Goal: Information Seeking & Learning: Find contact information

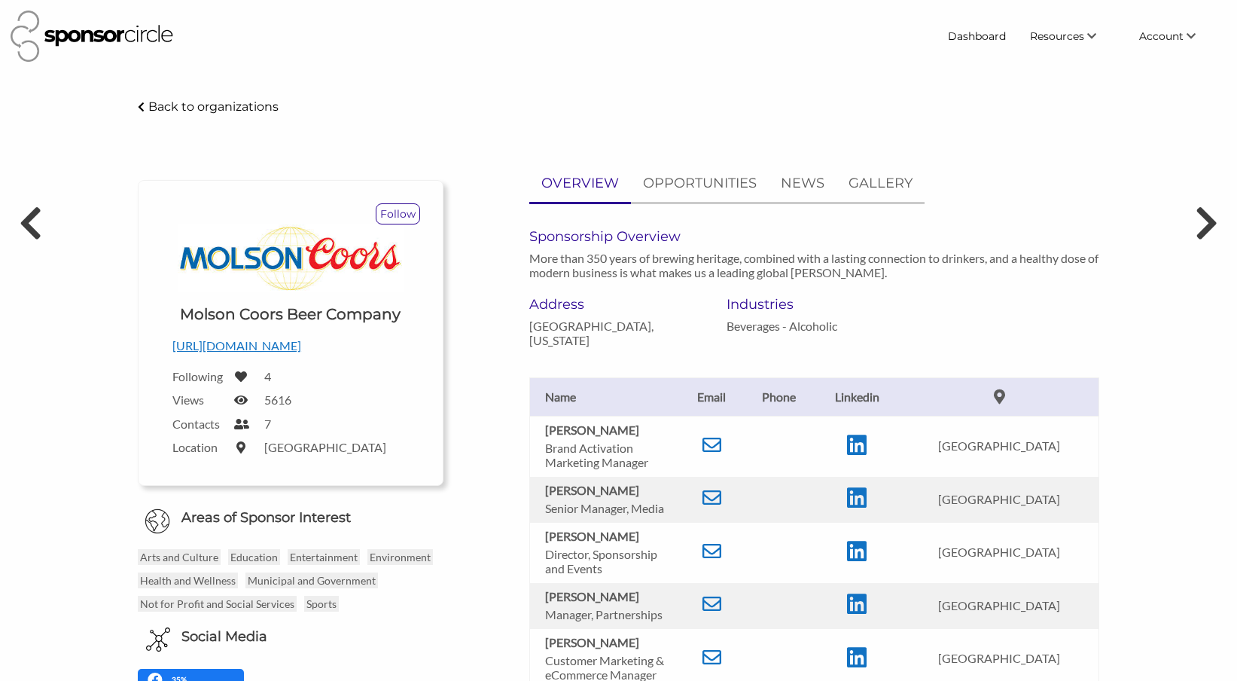
scroll to position [93, 0]
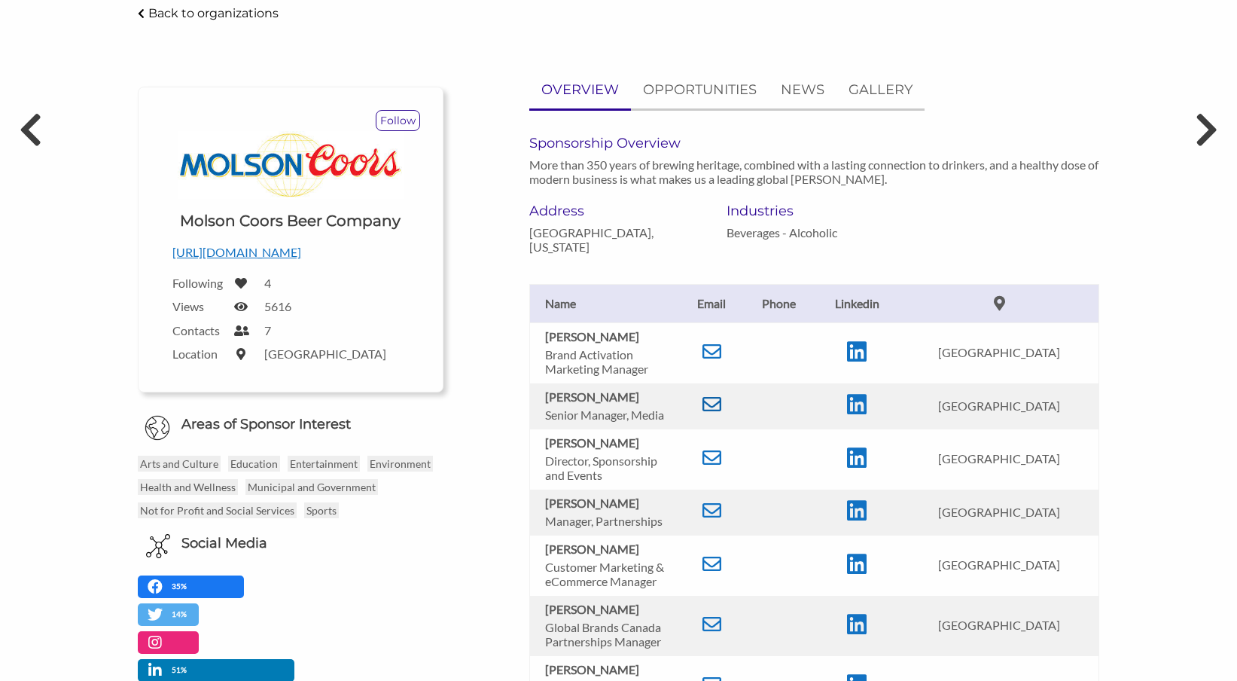
click at [717, 401] on icon at bounding box center [712, 404] width 19 height 19
click at [293, 249] on p "https://www.molsoncoors.com/" at bounding box center [290, 253] width 236 height 20
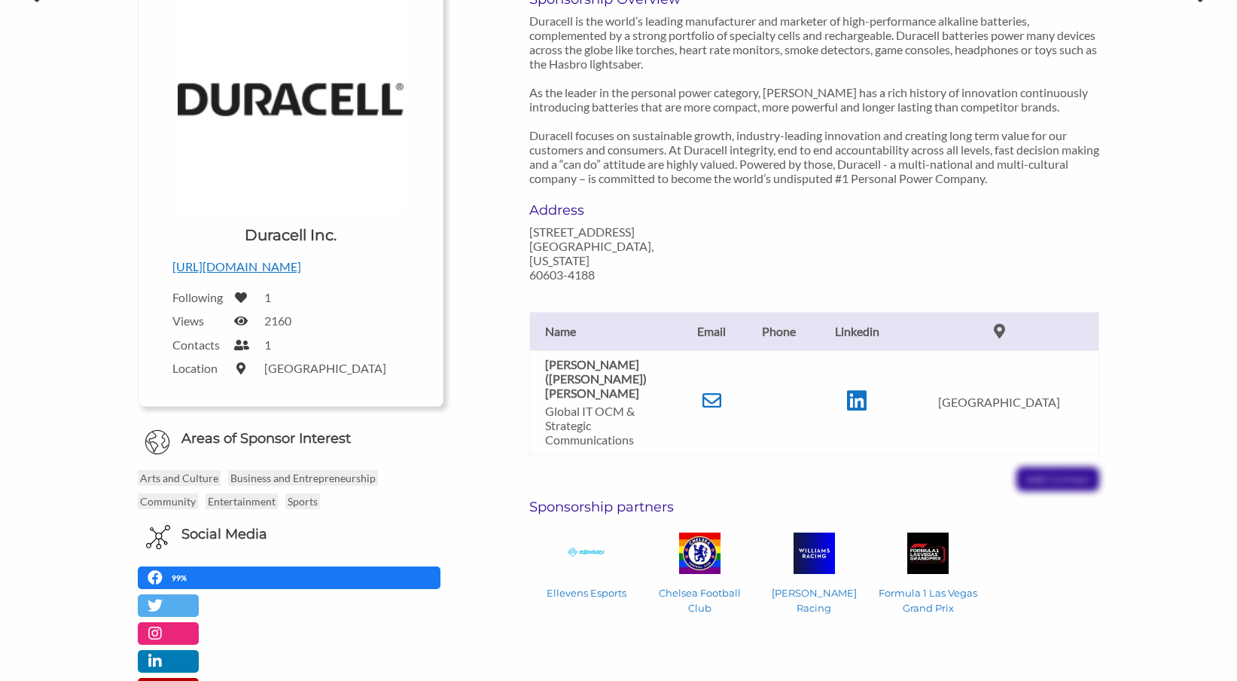
scroll to position [262, 0]
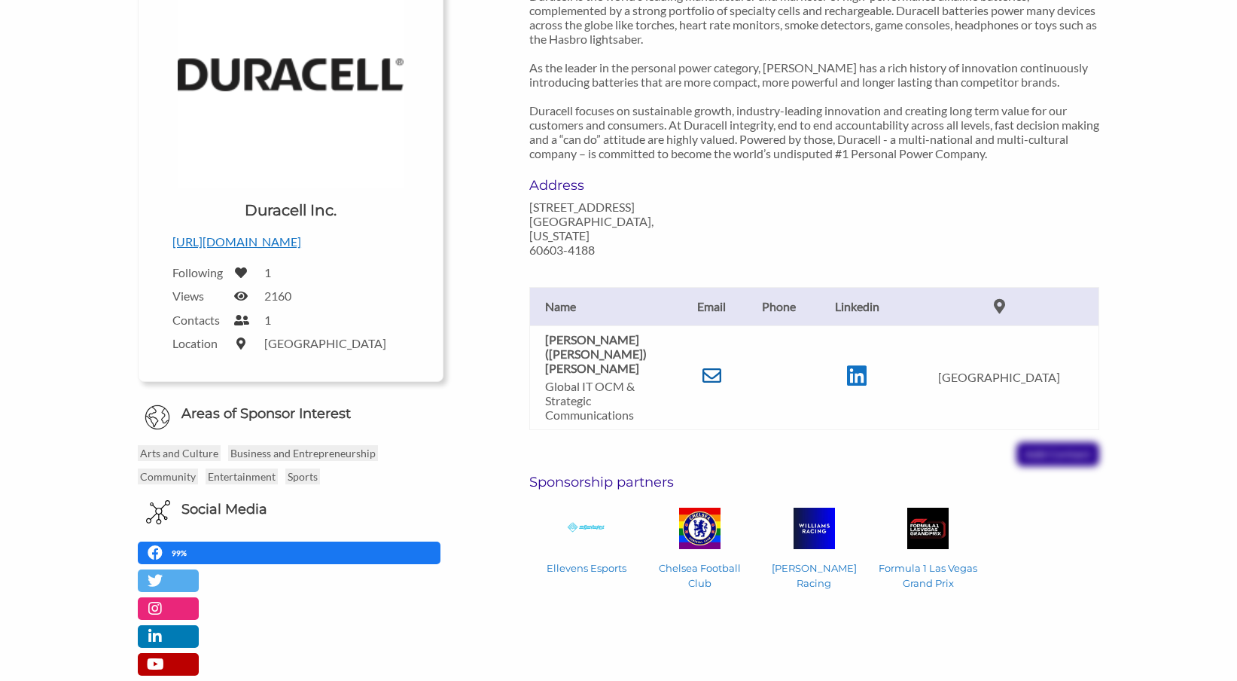
click at [722, 366] on icon at bounding box center [712, 375] width 19 height 19
click at [289, 246] on p "http://www.duracell.com" at bounding box center [290, 242] width 236 height 20
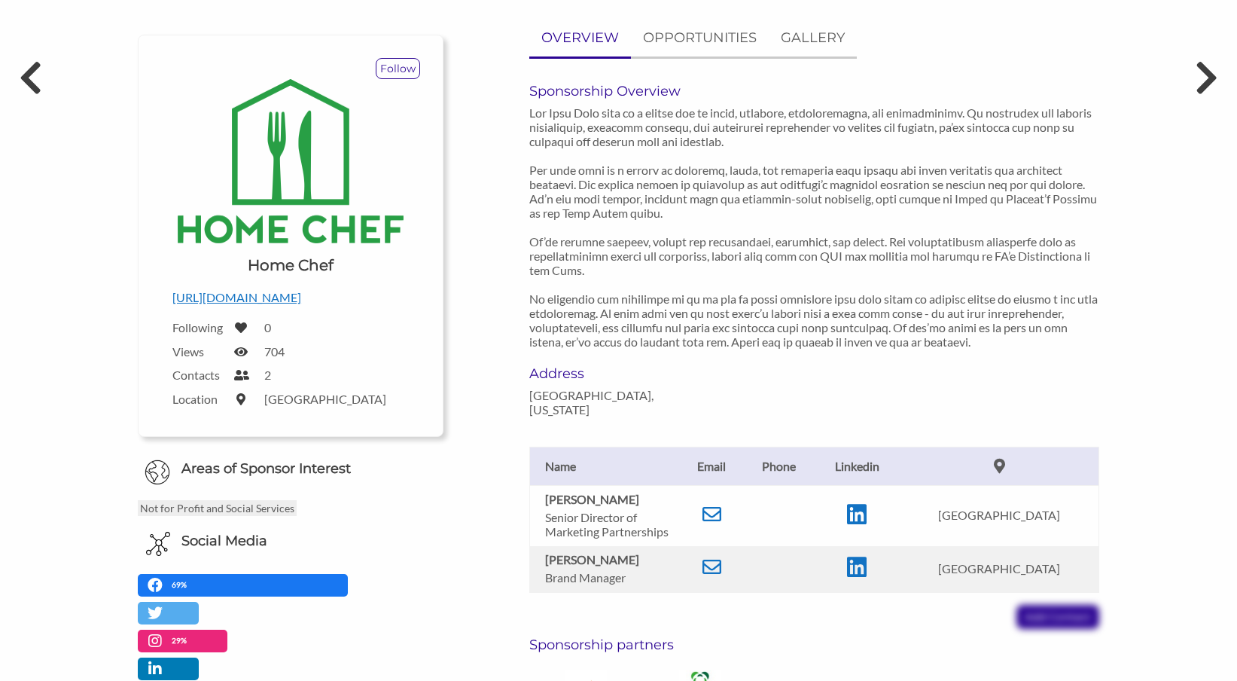
scroll to position [142, 0]
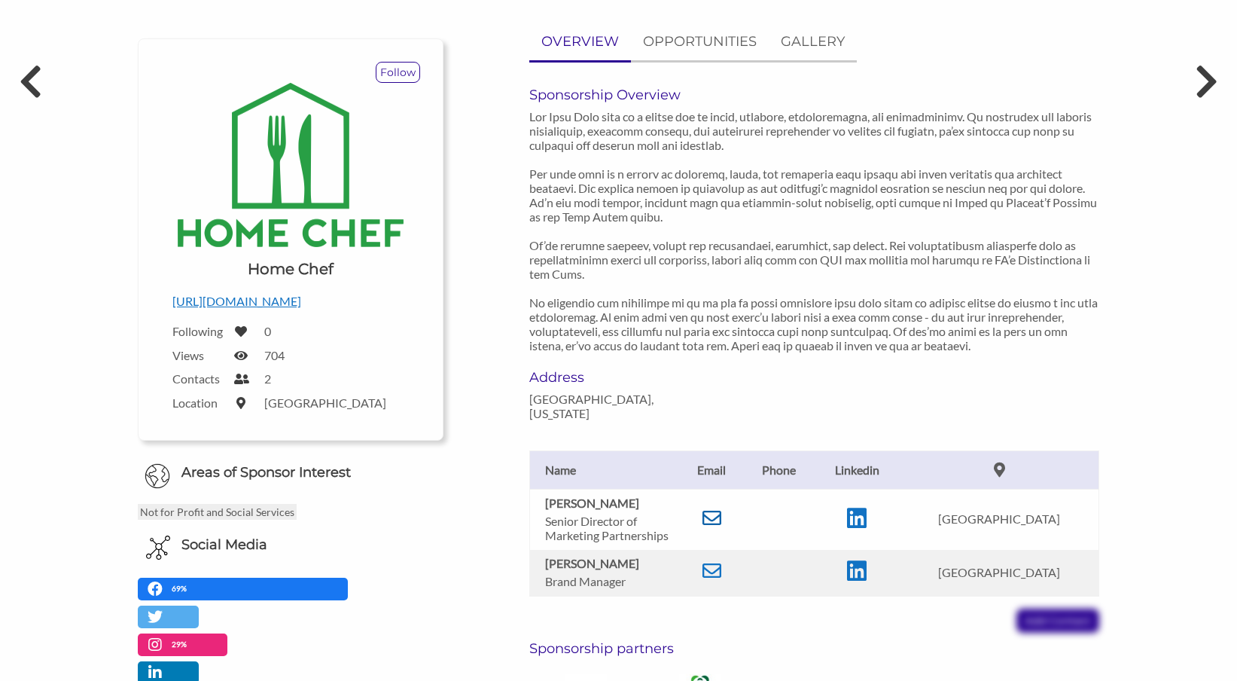
click at [712, 508] on icon at bounding box center [712, 517] width 19 height 19
click at [253, 296] on p "https://www.homechef.com/" at bounding box center [290, 301] width 236 height 20
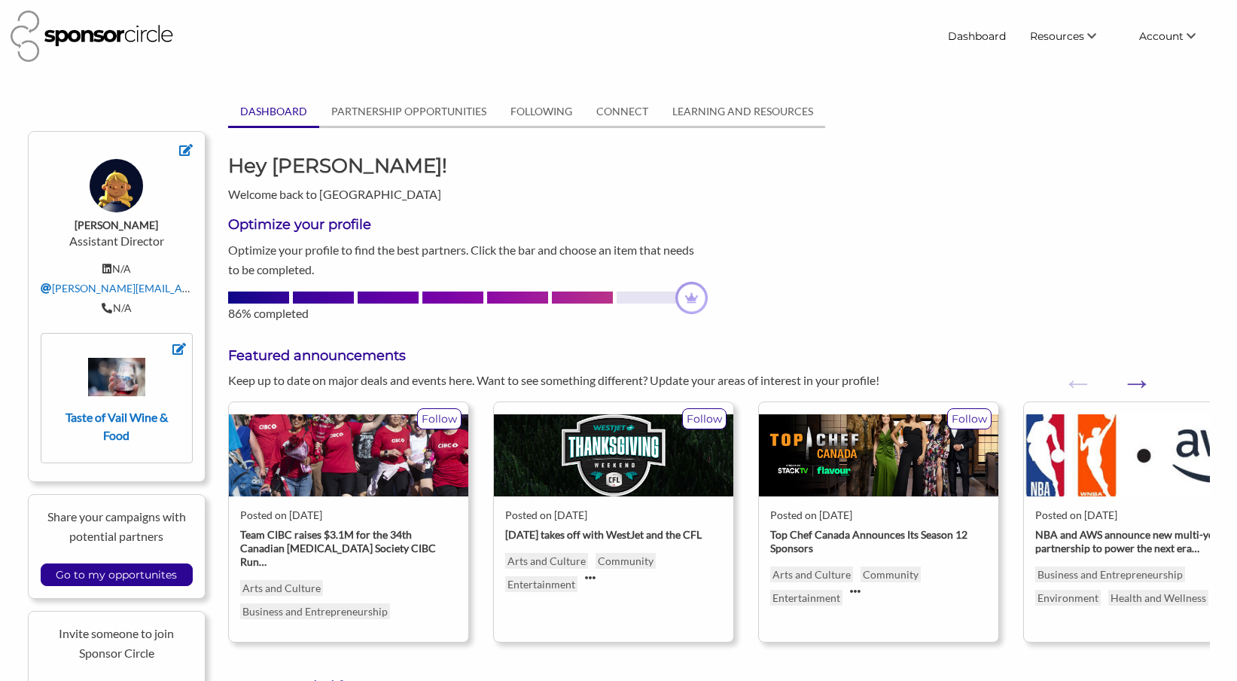
click at [288, 110] on link "DASHBOARD" at bounding box center [273, 111] width 91 height 29
click at [548, 115] on link "FOLLOWING" at bounding box center [542, 111] width 86 height 29
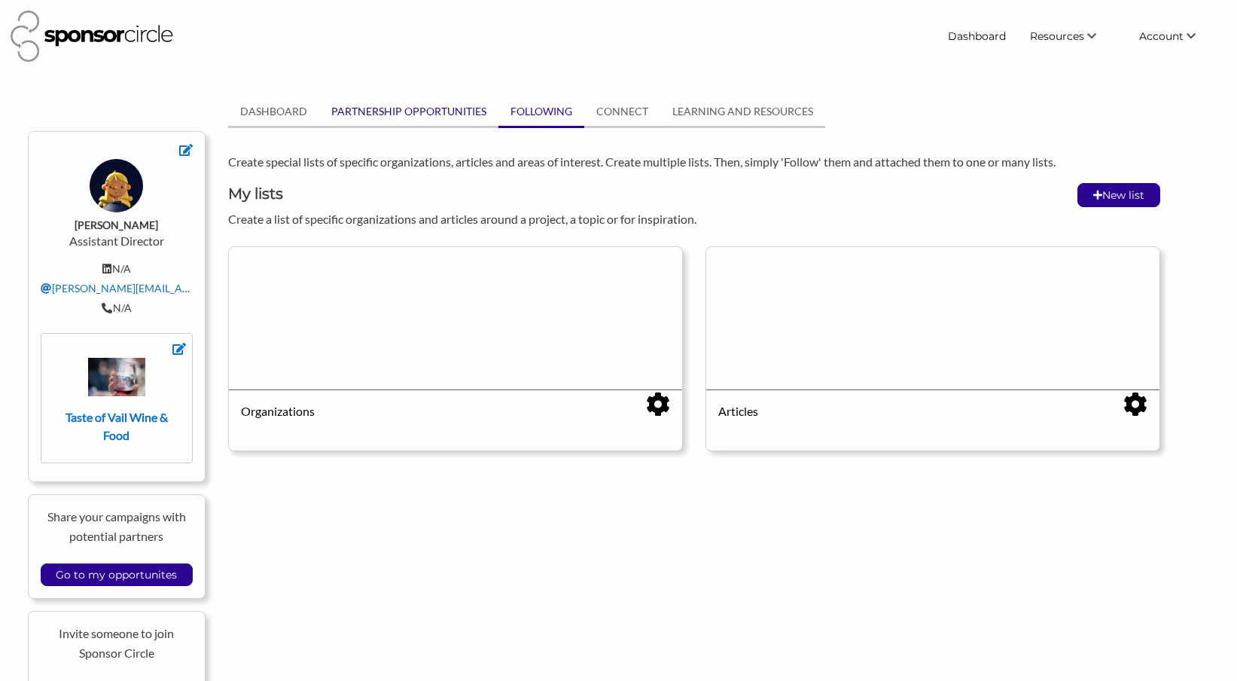
click at [407, 105] on link "PARTNERSHIP OPPORTUNITIES" at bounding box center [408, 111] width 179 height 29
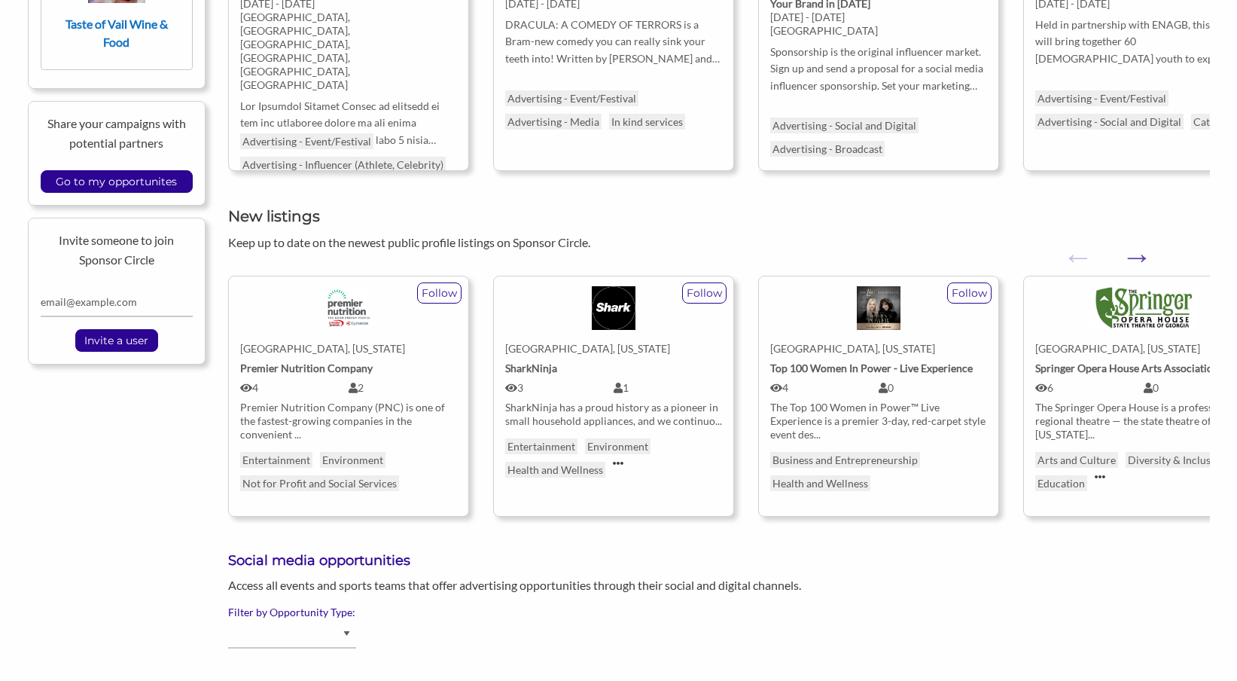
scroll to position [321, 0]
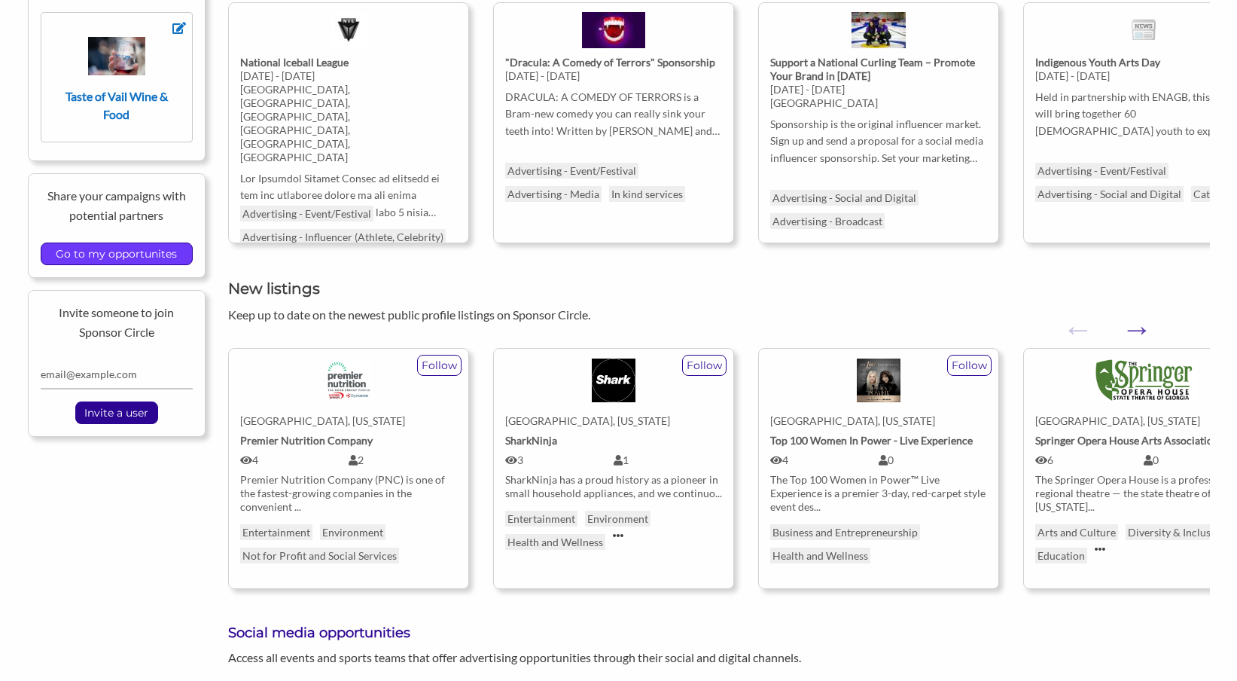
click at [91, 252] on input "Go to my opportunites" at bounding box center [116, 253] width 136 height 21
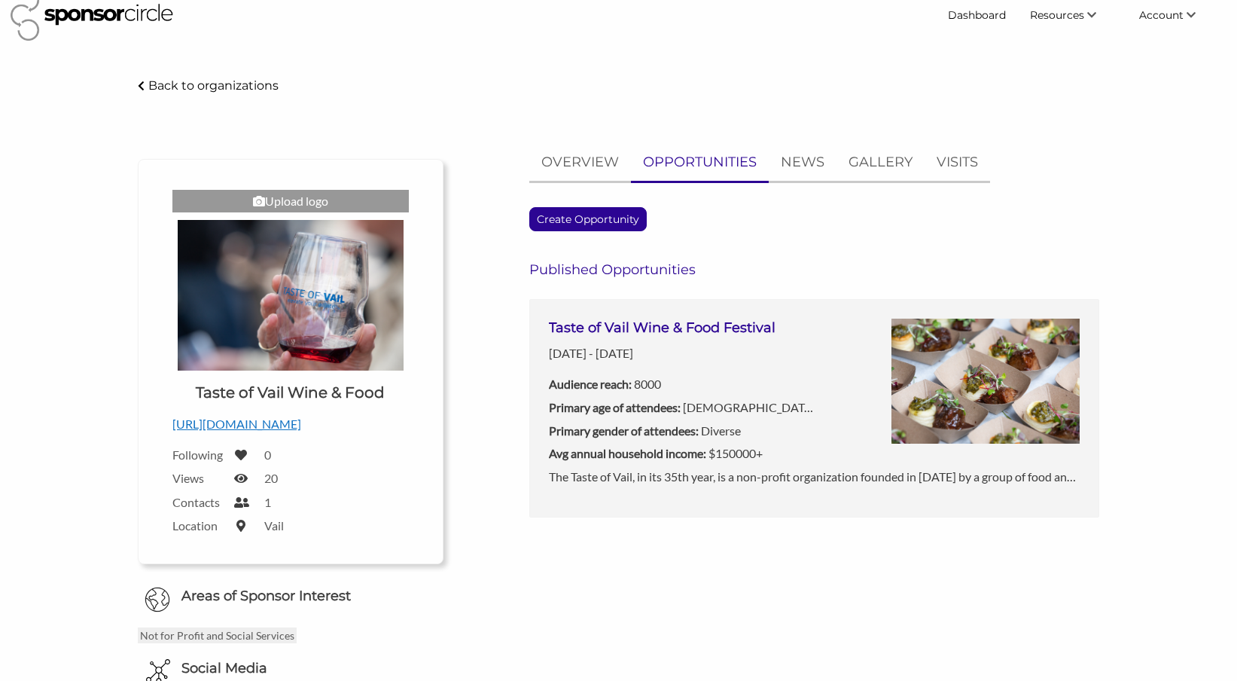
scroll to position [20, 0]
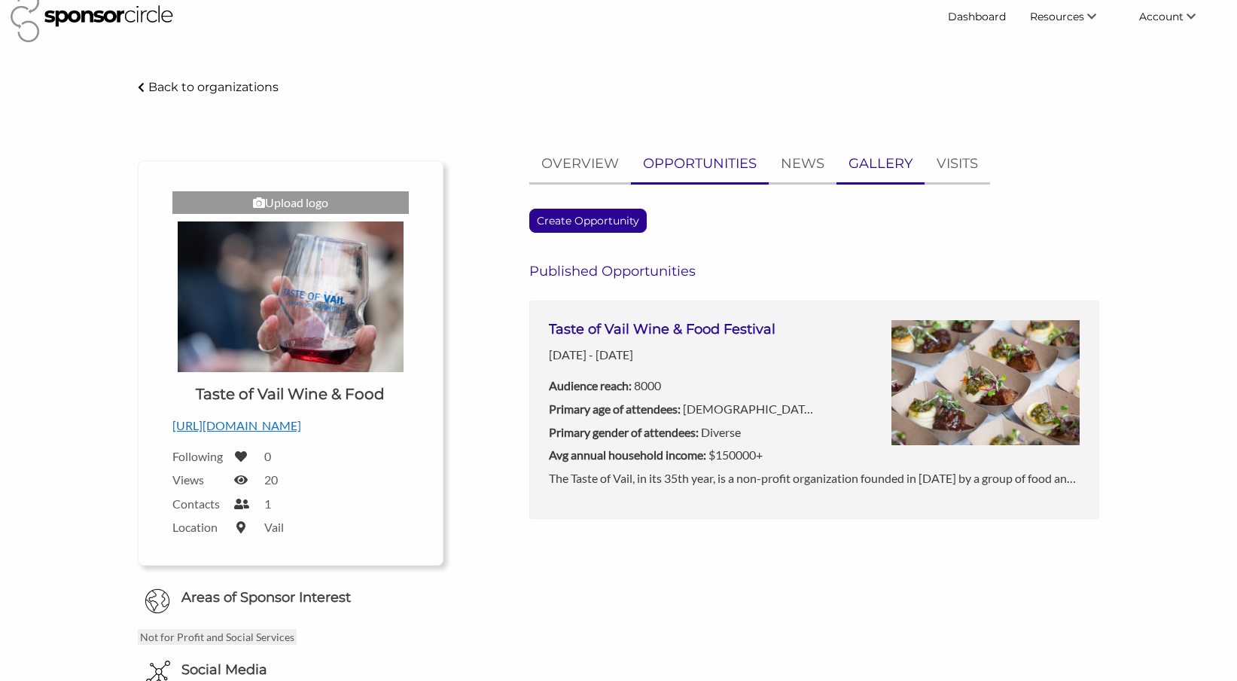
click at [900, 173] on p "GALLERY" at bounding box center [881, 164] width 64 height 22
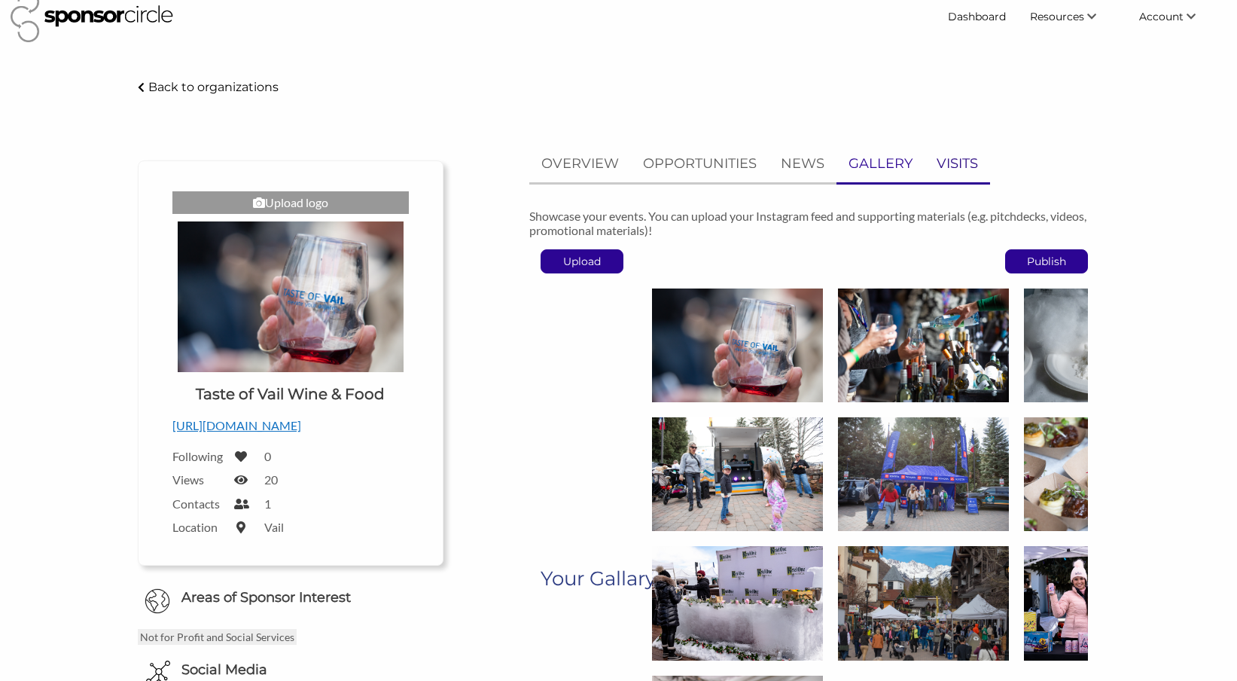
click at [956, 167] on p "VISITS" at bounding box center [957, 164] width 41 height 22
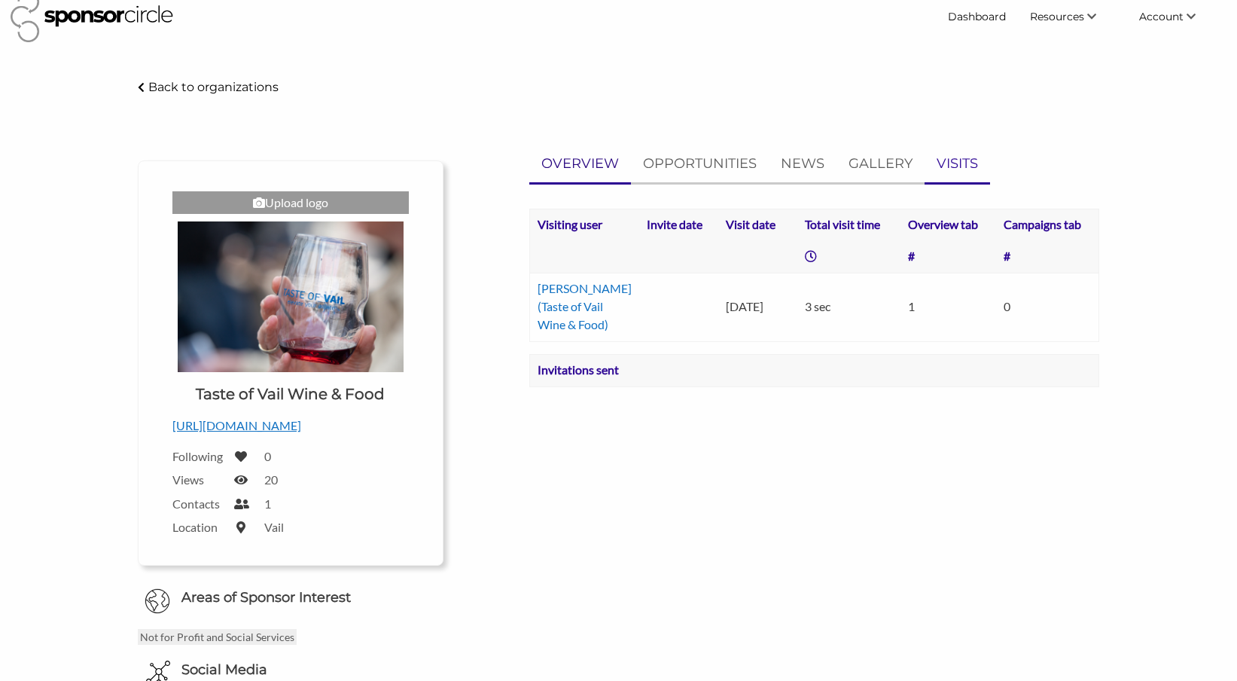
click at [586, 162] on p "OVERVIEW" at bounding box center [581, 164] width 78 height 22
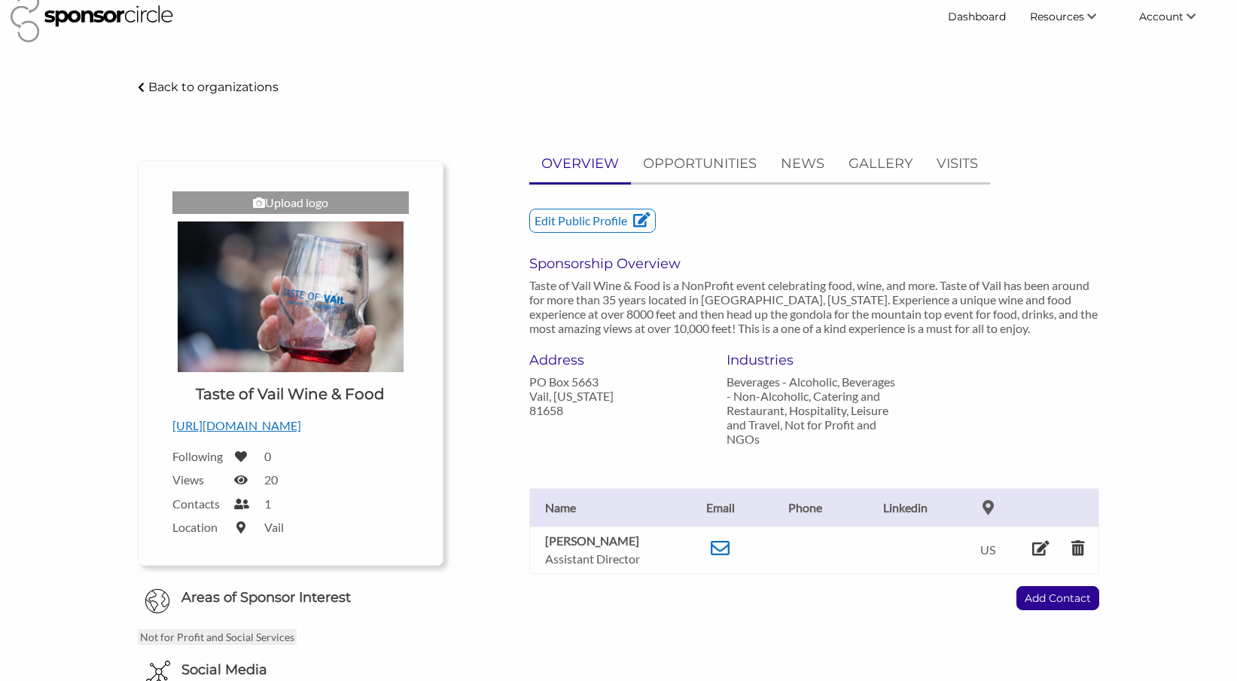
click at [218, 93] on p "Back to organizations" at bounding box center [213, 87] width 130 height 14
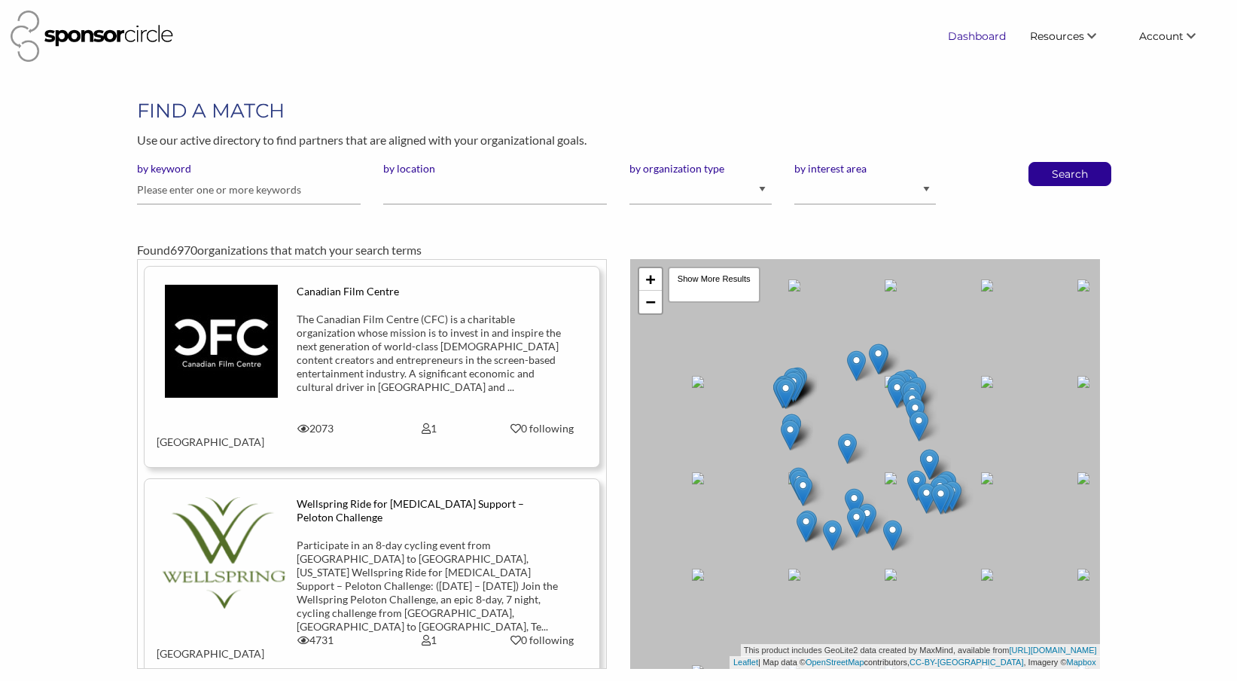
click at [978, 43] on link "Dashboard" at bounding box center [977, 36] width 82 height 27
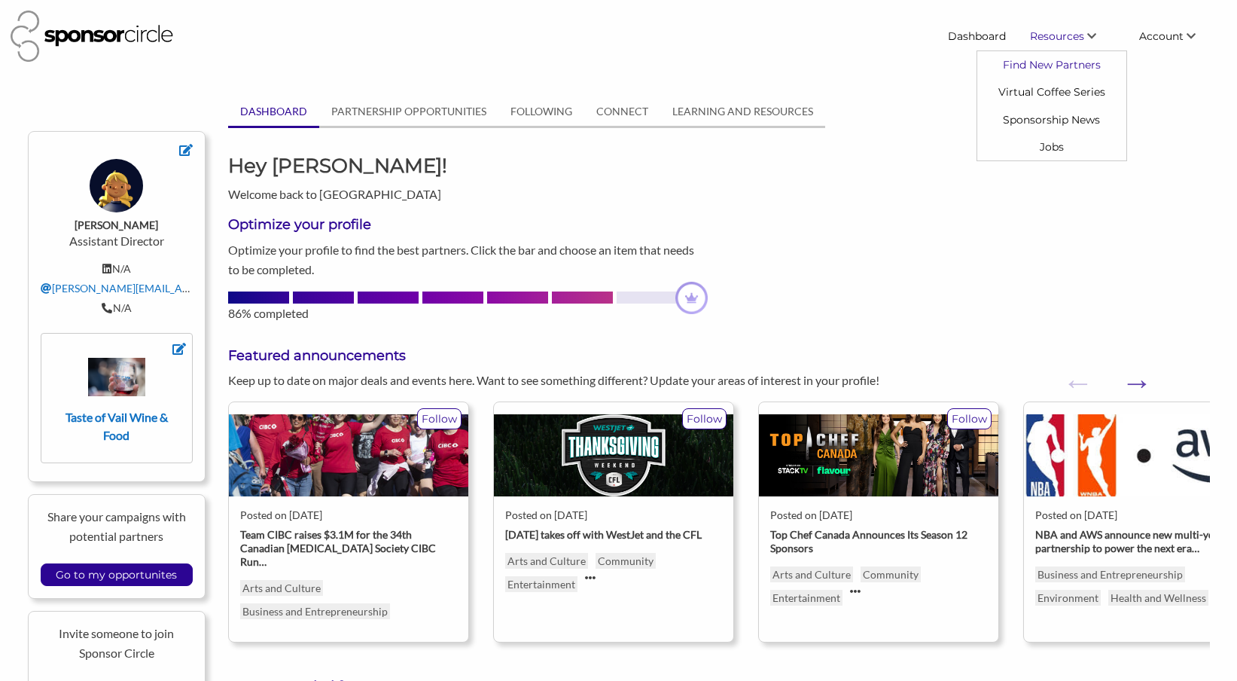
click at [1063, 61] on link "Find New Partners" at bounding box center [1052, 64] width 149 height 27
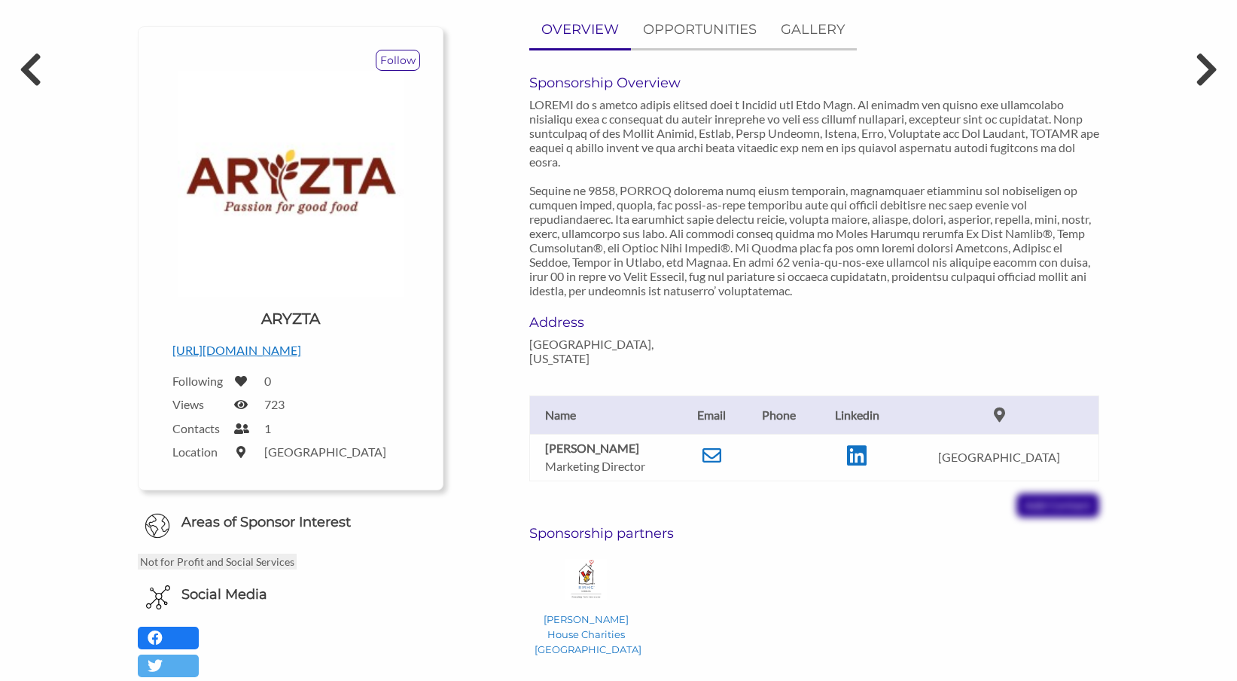
scroll to position [166, 0]
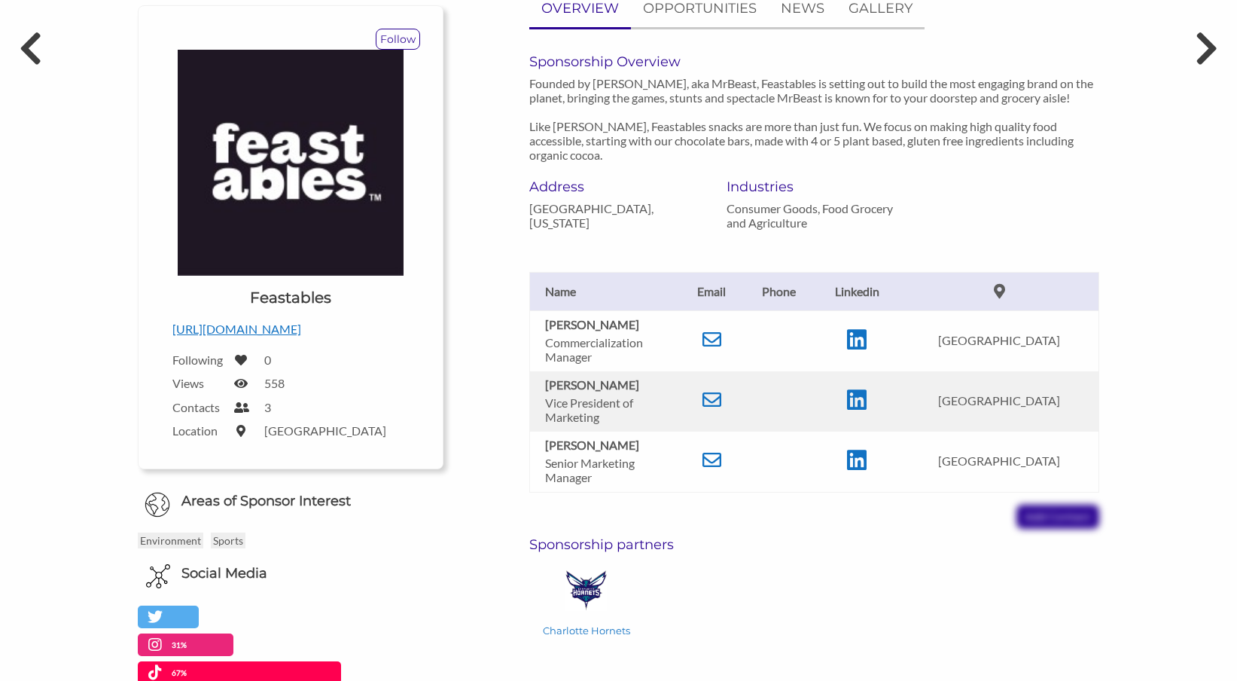
scroll to position [197, 0]
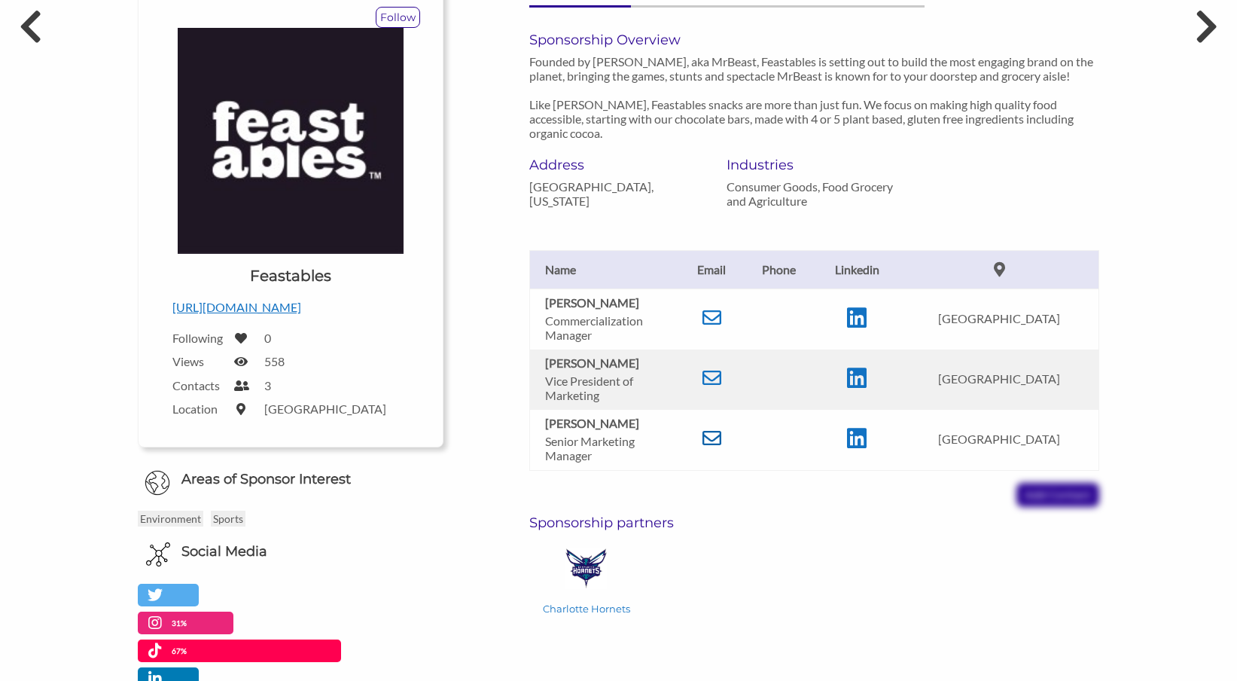
click at [713, 438] on icon at bounding box center [712, 438] width 19 height 19
click at [261, 308] on p "https://feastables.com/" at bounding box center [290, 307] width 236 height 20
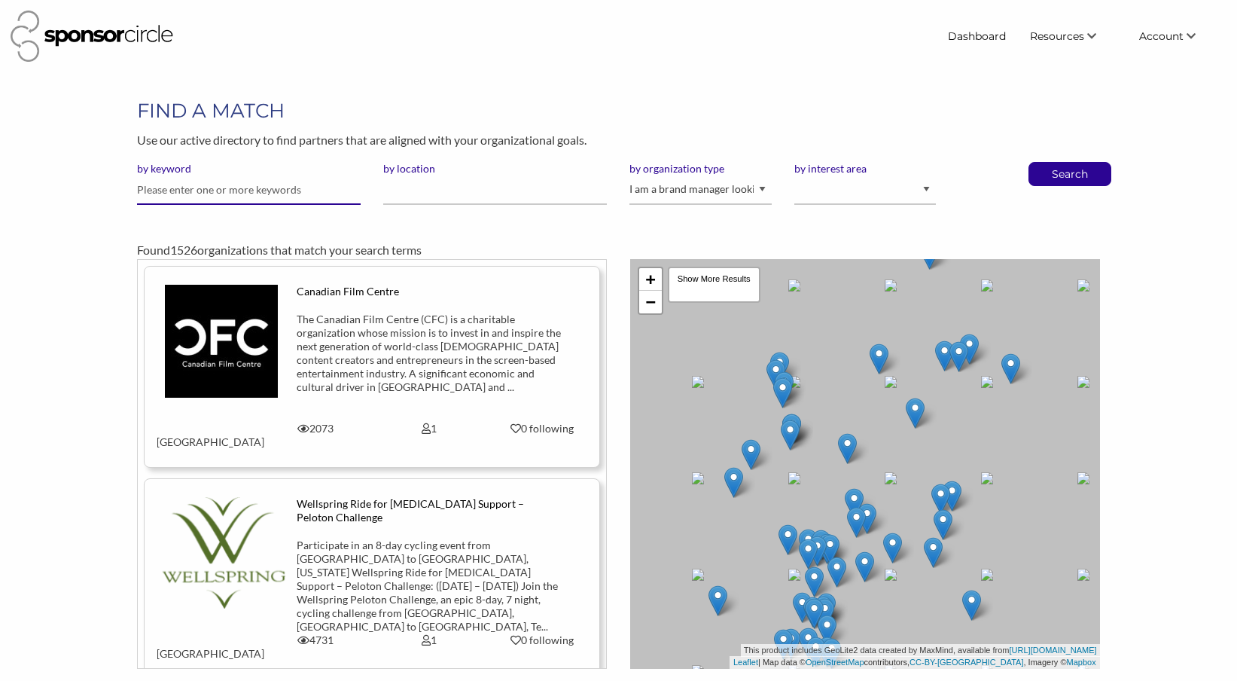
click at [311, 195] on input "text" at bounding box center [249, 189] width 224 height 29
type input "home chef"
select select "Property"
click at [1088, 166] on p "Search" at bounding box center [1070, 174] width 50 height 23
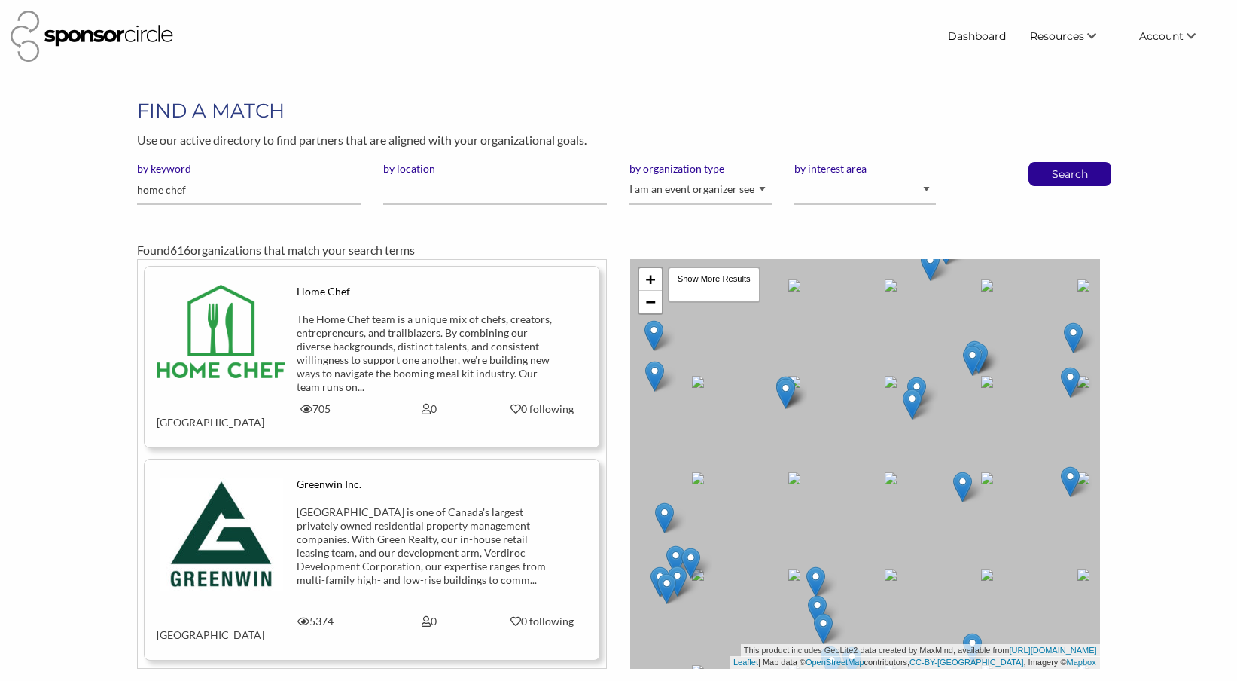
click at [251, 325] on img at bounding box center [221, 331] width 129 height 93
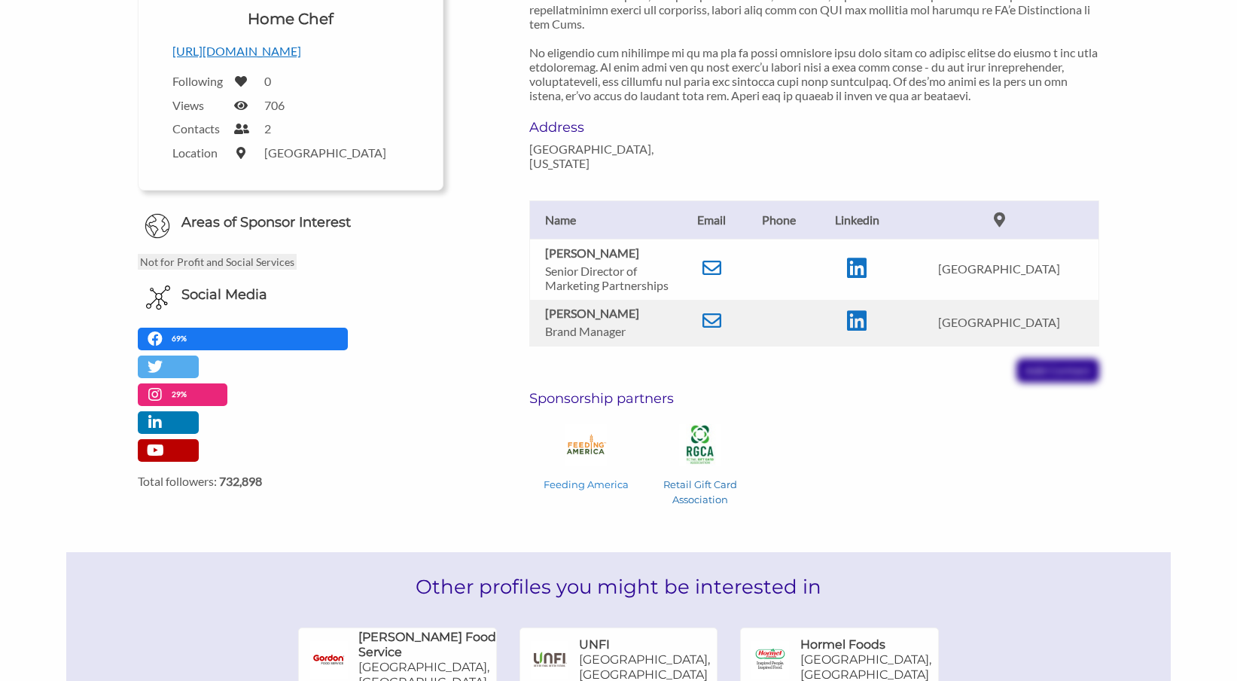
scroll to position [389, 0]
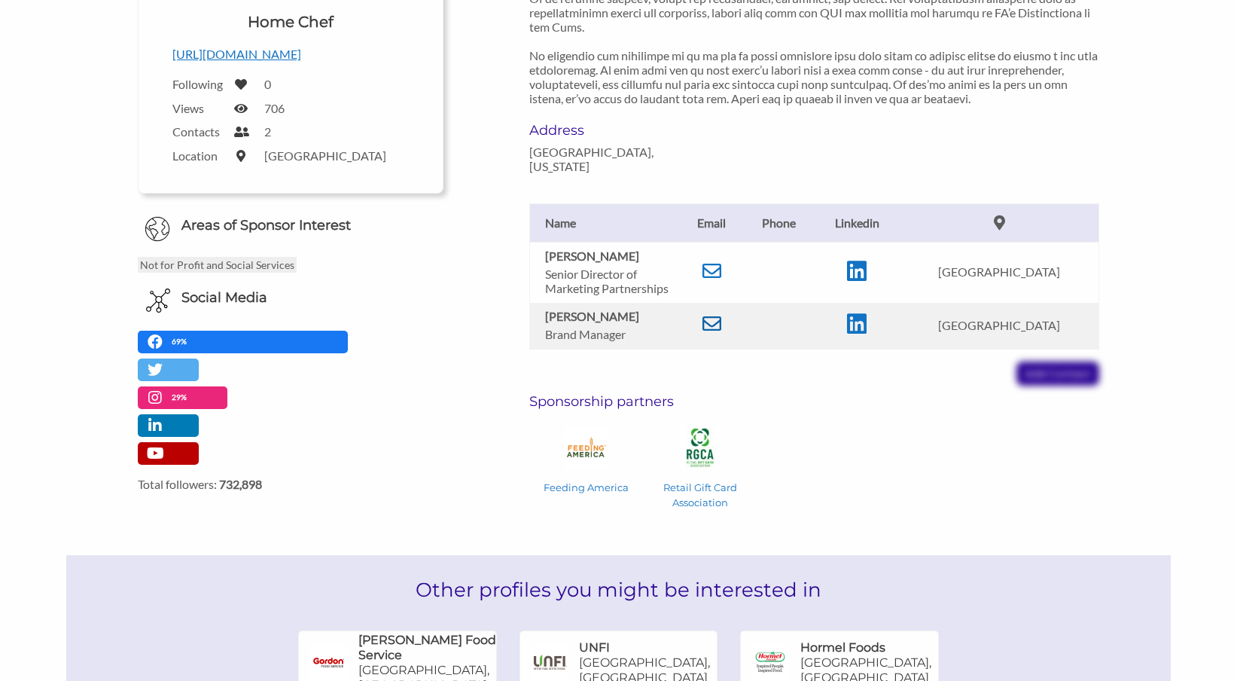
click at [715, 314] on icon at bounding box center [712, 323] width 19 height 19
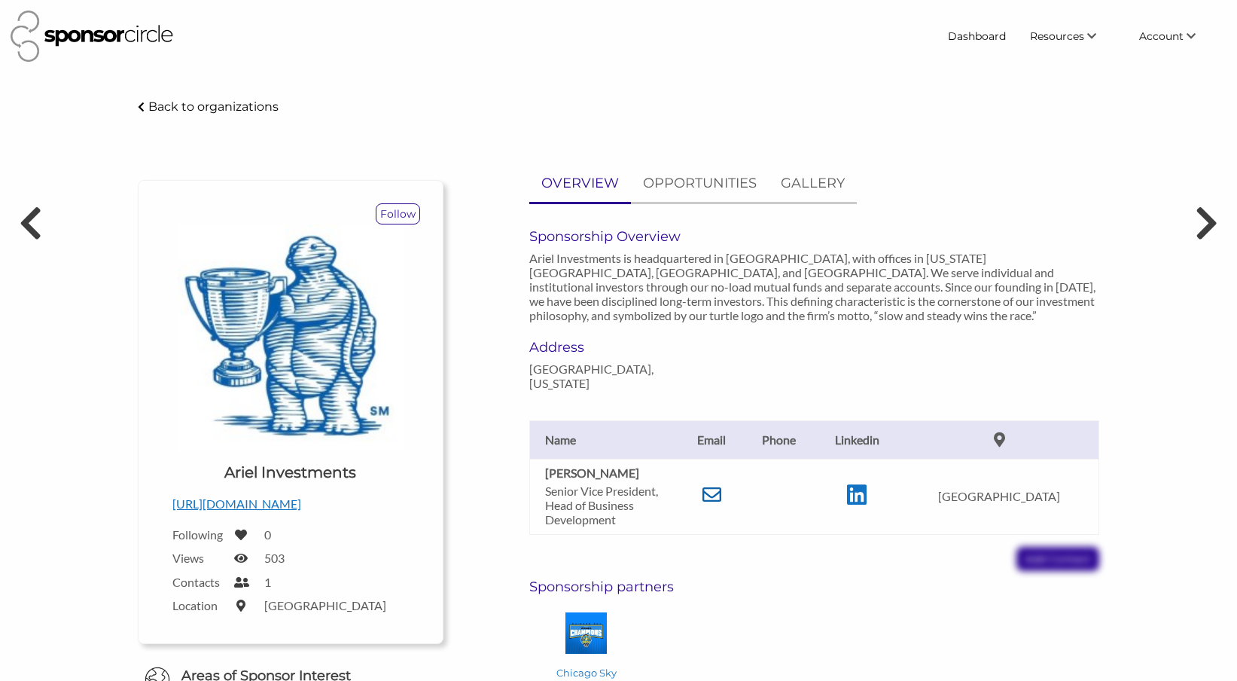
click at [721, 485] on icon at bounding box center [712, 494] width 19 height 19
click at [310, 474] on h1 "Ariel Investments" at bounding box center [290, 472] width 132 height 21
copy h1 "Ariel Investments"
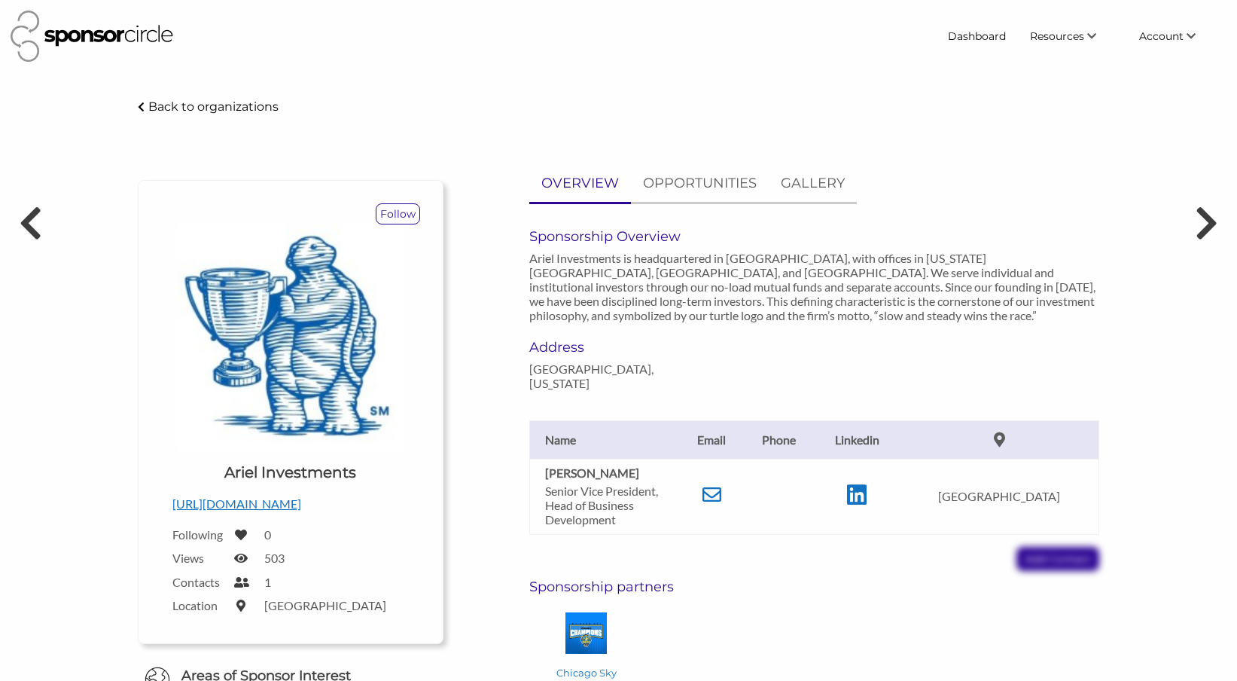
click at [250, 505] on p "http://arielinvestments.com" at bounding box center [290, 504] width 236 height 20
click at [299, 499] on p "http://arielinvestments.com" at bounding box center [290, 504] width 236 height 20
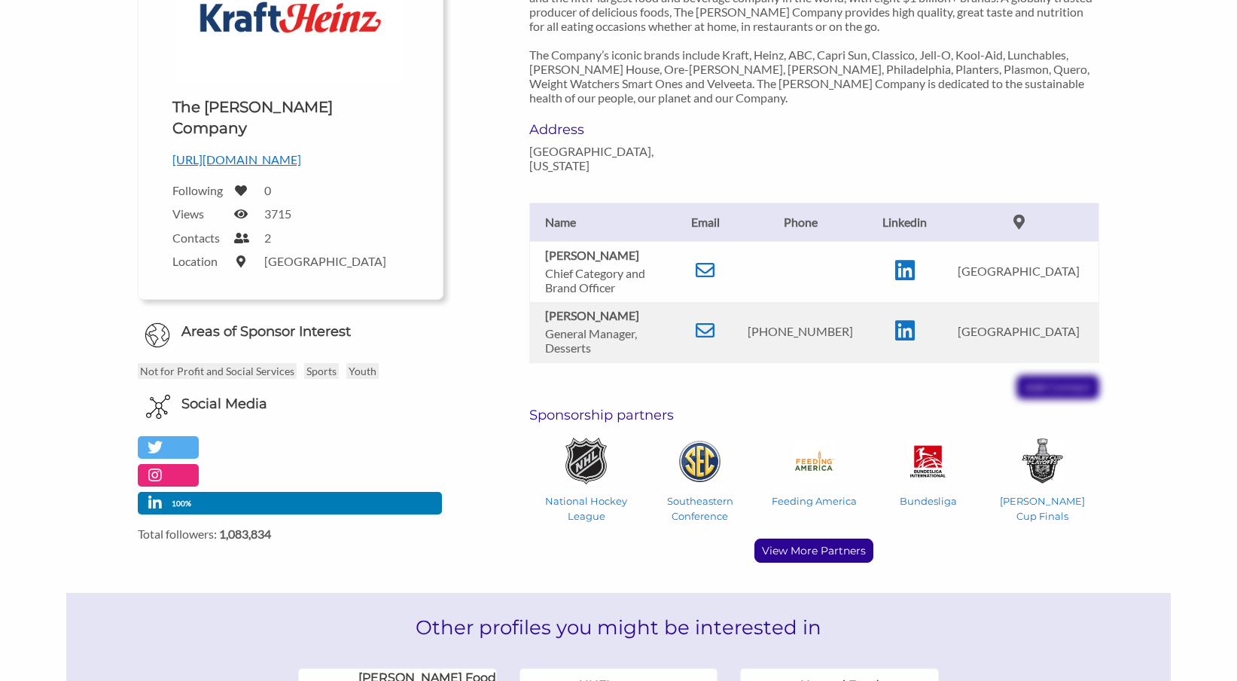
scroll to position [273, 0]
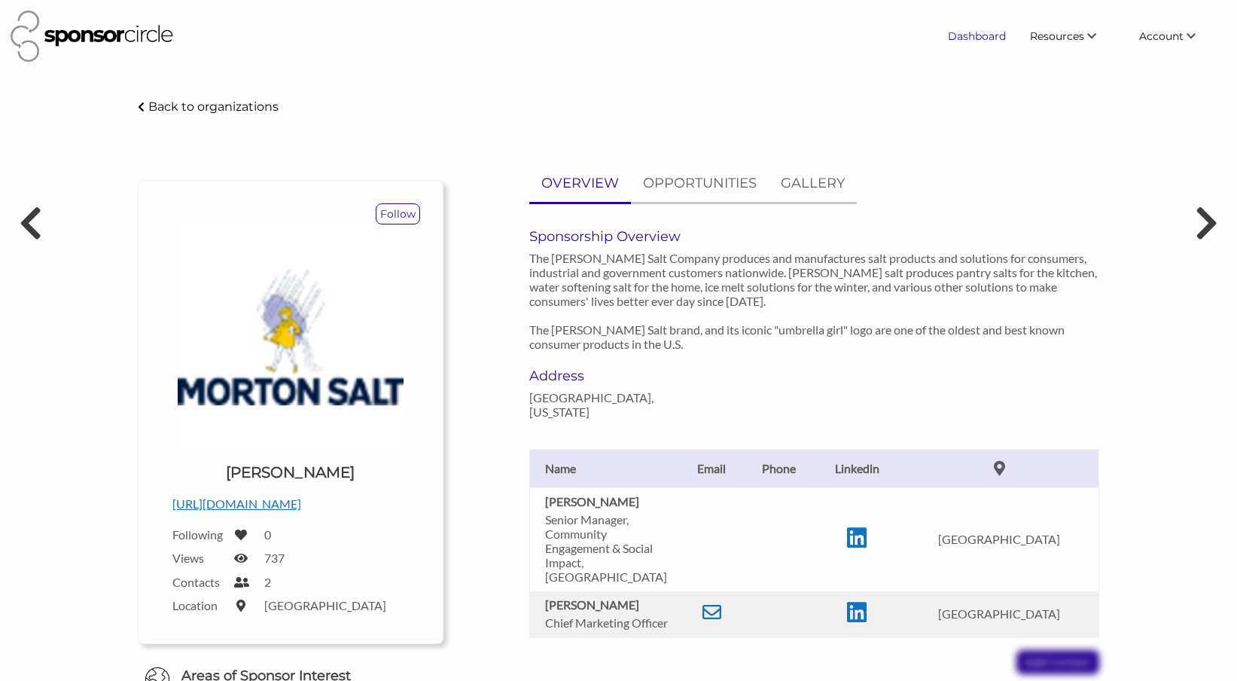
click at [981, 38] on link "Dashboard" at bounding box center [977, 36] width 82 height 27
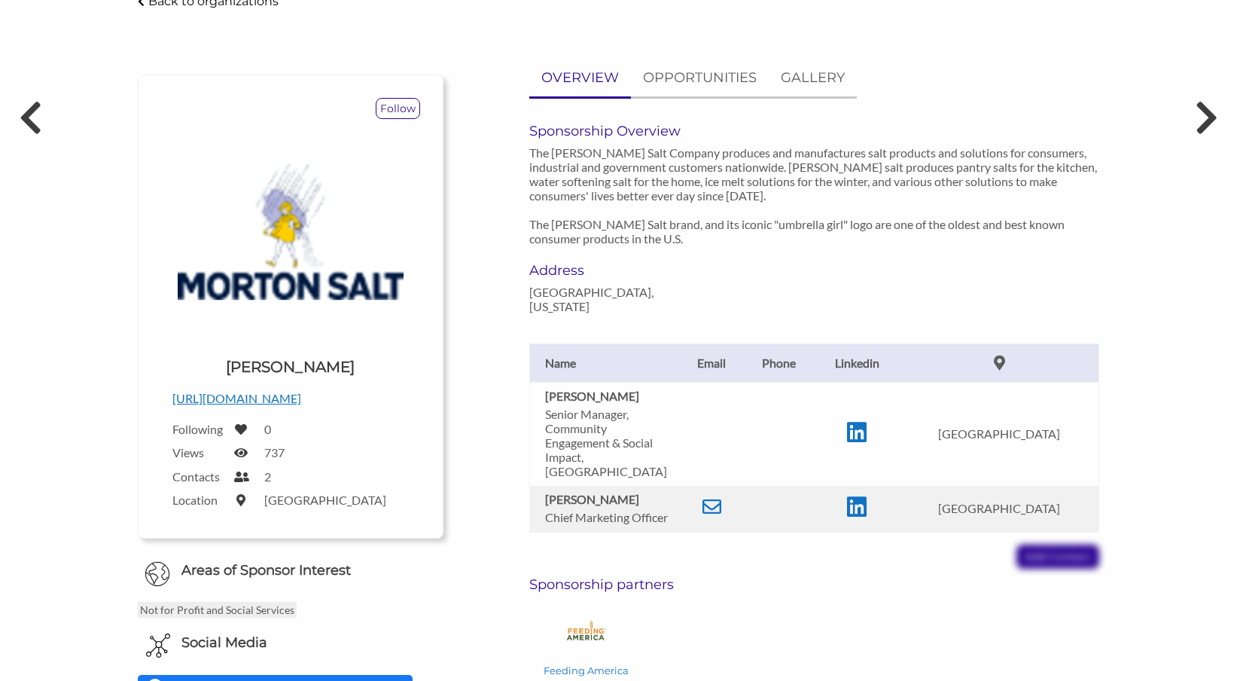
scroll to position [107, 0]
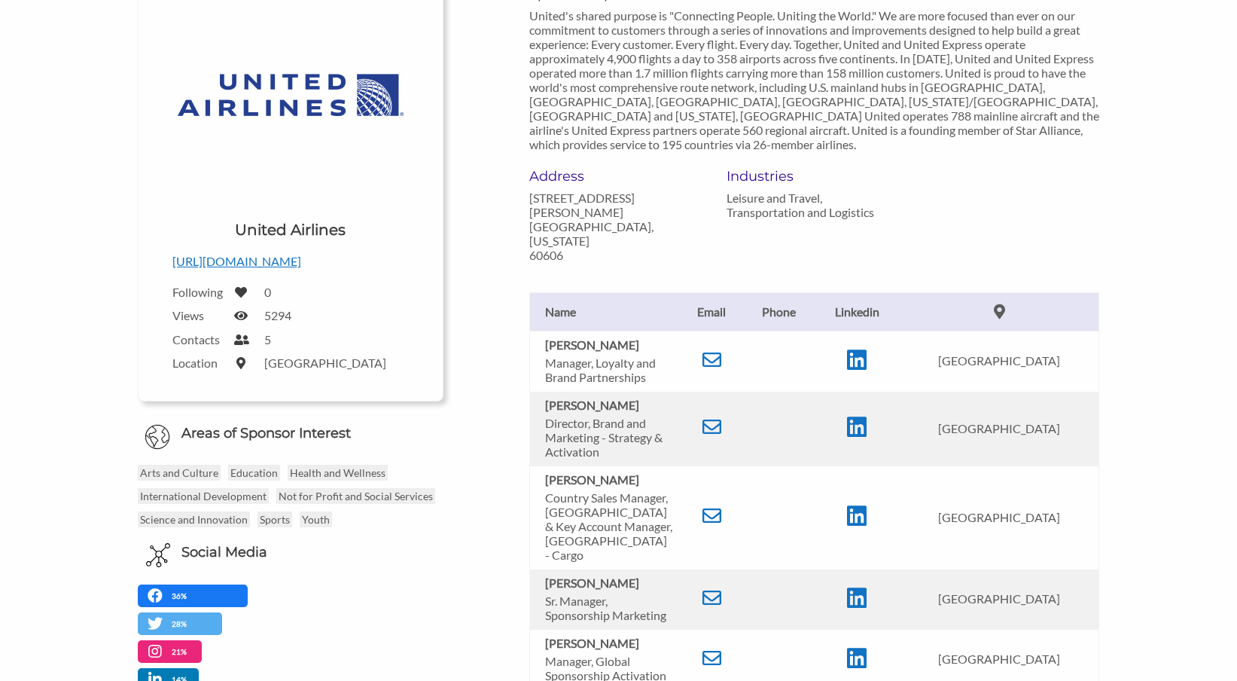
scroll to position [233, 0]
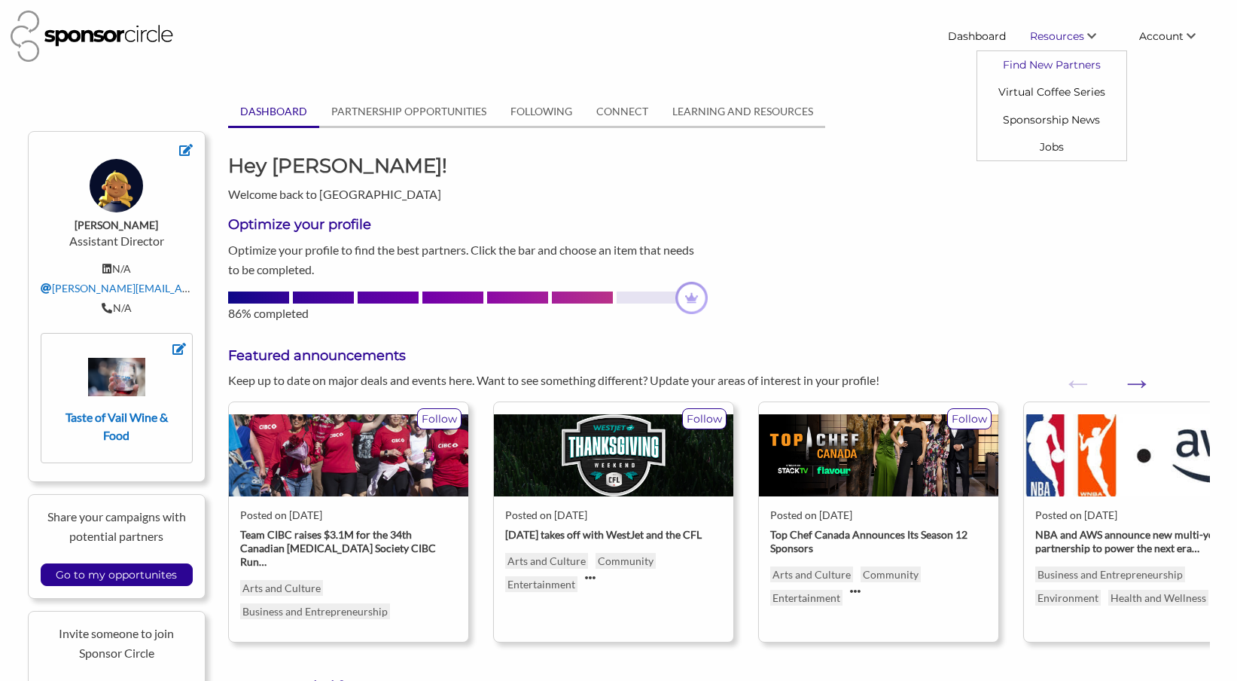
click at [1053, 66] on link "Find New Partners" at bounding box center [1052, 64] width 149 height 27
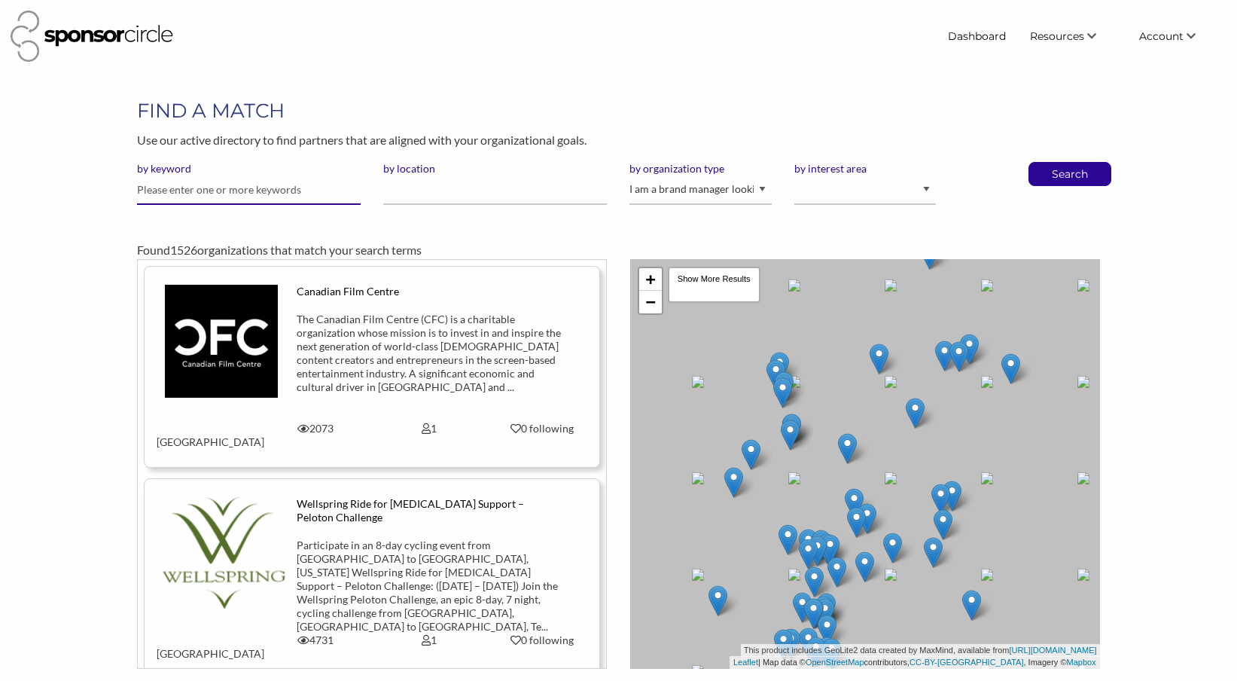
click at [236, 194] on input "text" at bounding box center [249, 189] width 224 height 29
type input "signature aviation"
select select "Property"
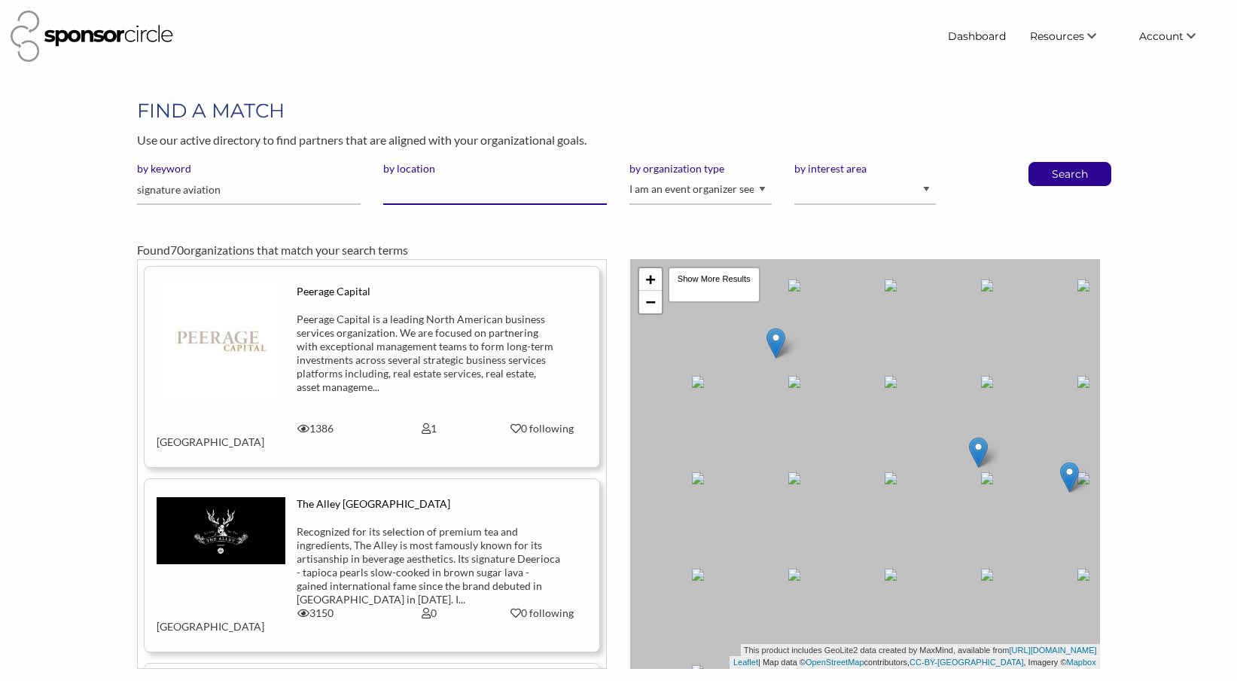
click at [461, 183] on input "by location" at bounding box center [495, 189] width 224 height 29
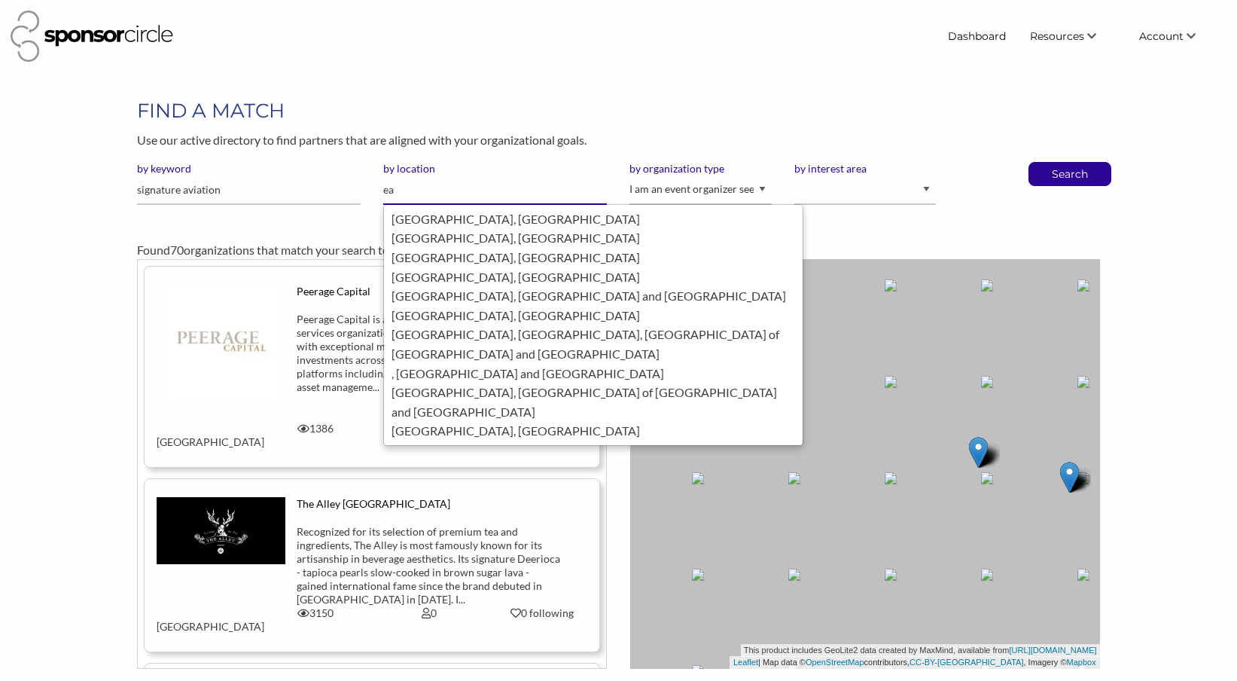
type input "e"
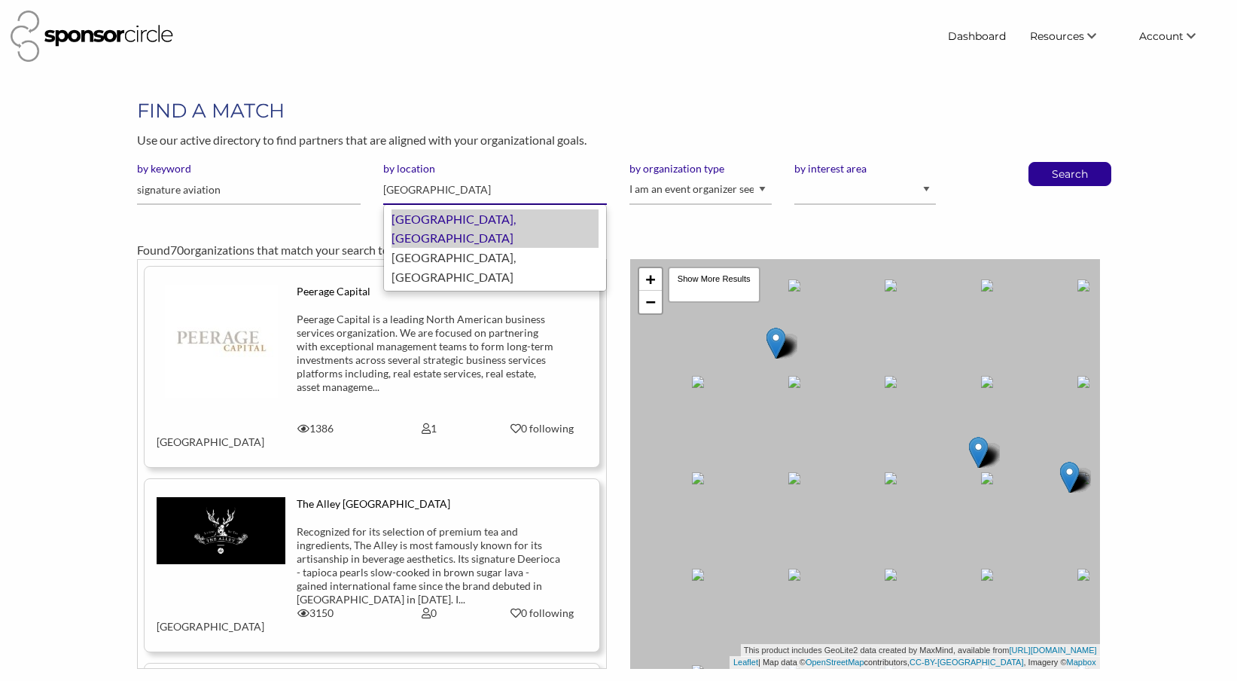
click at [495, 217] on div "Denver, United States of America" at bounding box center [495, 228] width 207 height 38
type input "Denver"
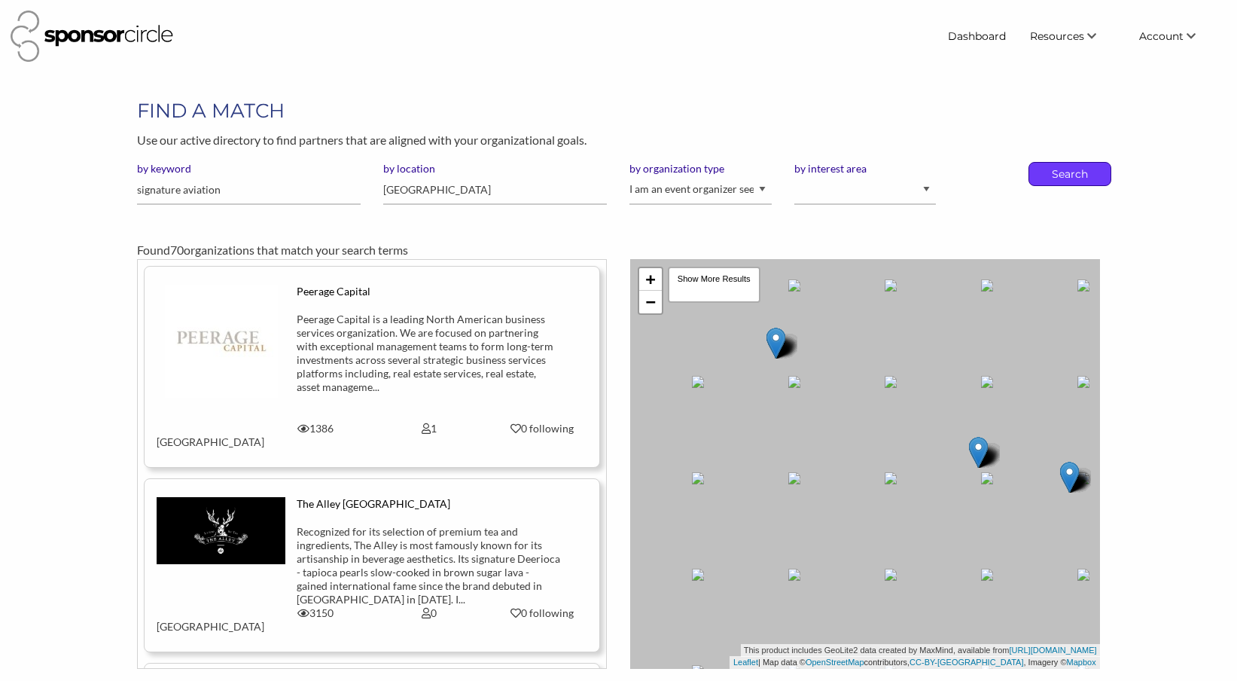
click at [1065, 177] on p "Search" at bounding box center [1070, 174] width 50 height 23
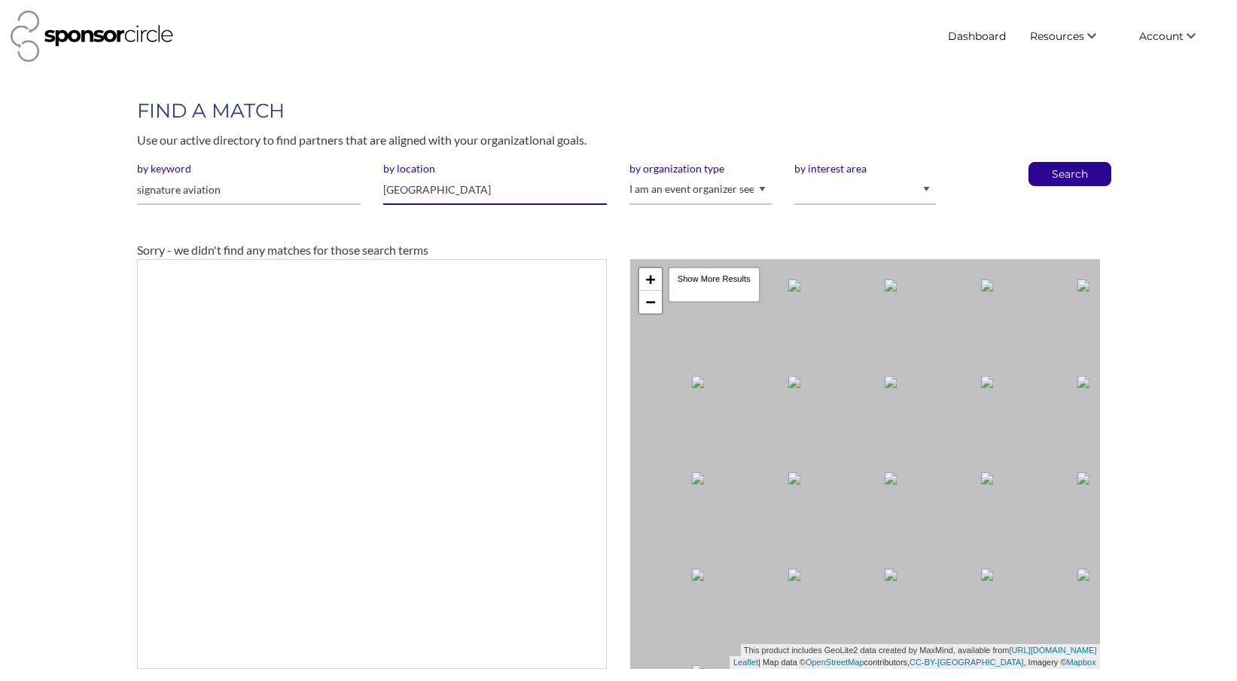
click at [435, 193] on input "[GEOGRAPHIC_DATA]" at bounding box center [495, 189] width 224 height 29
click at [439, 219] on div "Orlando, United States of America" at bounding box center [495, 228] width 207 height 38
type input "Orlando"
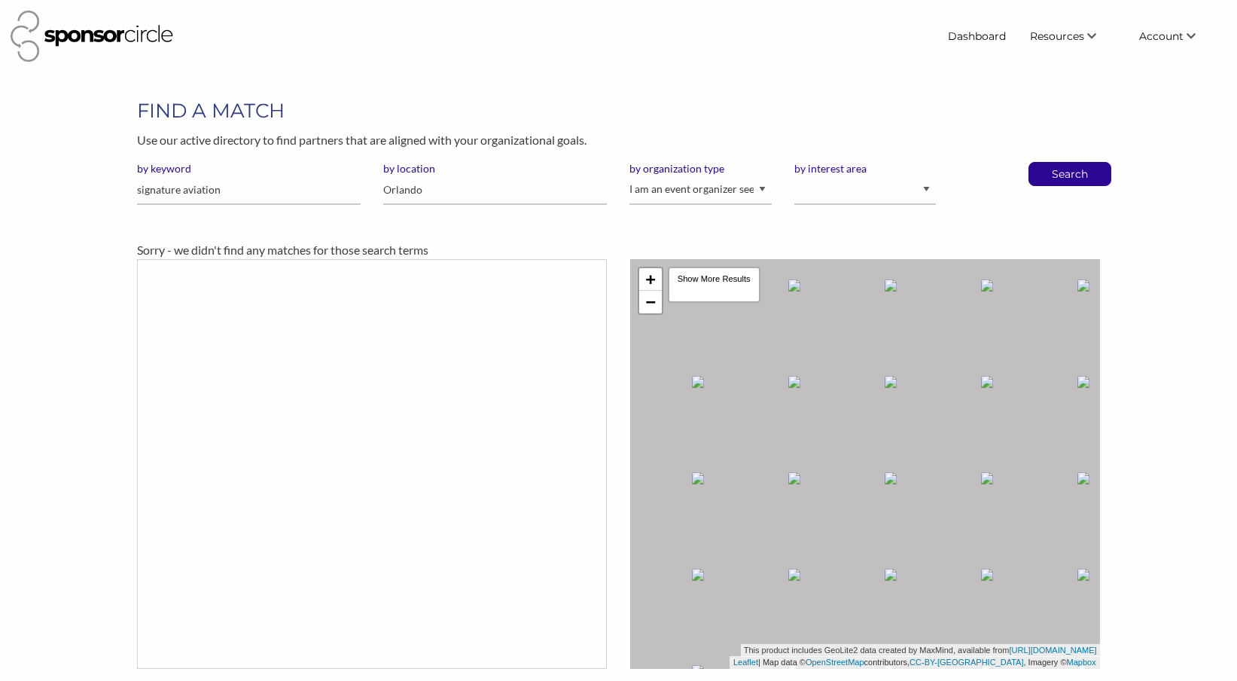
click at [1063, 185] on div "by keyword signature aviation by location Orlando by organization type I am an …" at bounding box center [618, 189] width 985 height 55
click at [1064, 177] on p "Search" at bounding box center [1070, 174] width 50 height 23
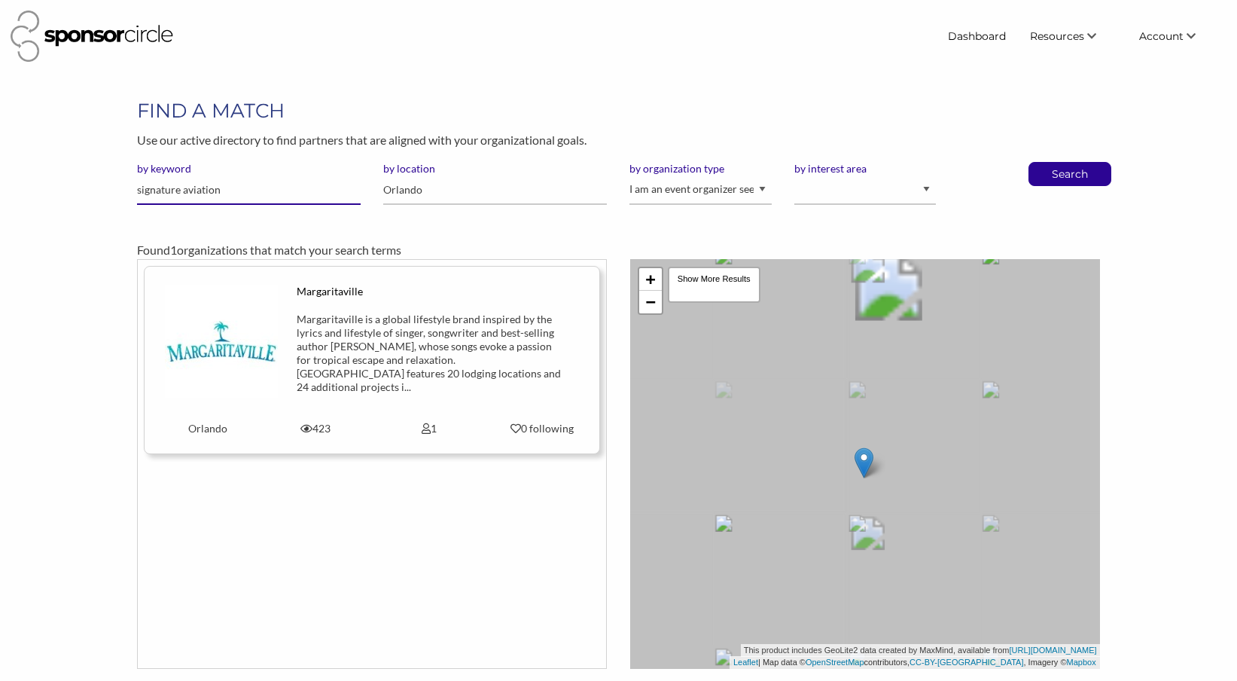
click at [255, 200] on input "signature aviation" at bounding box center [249, 189] width 224 height 29
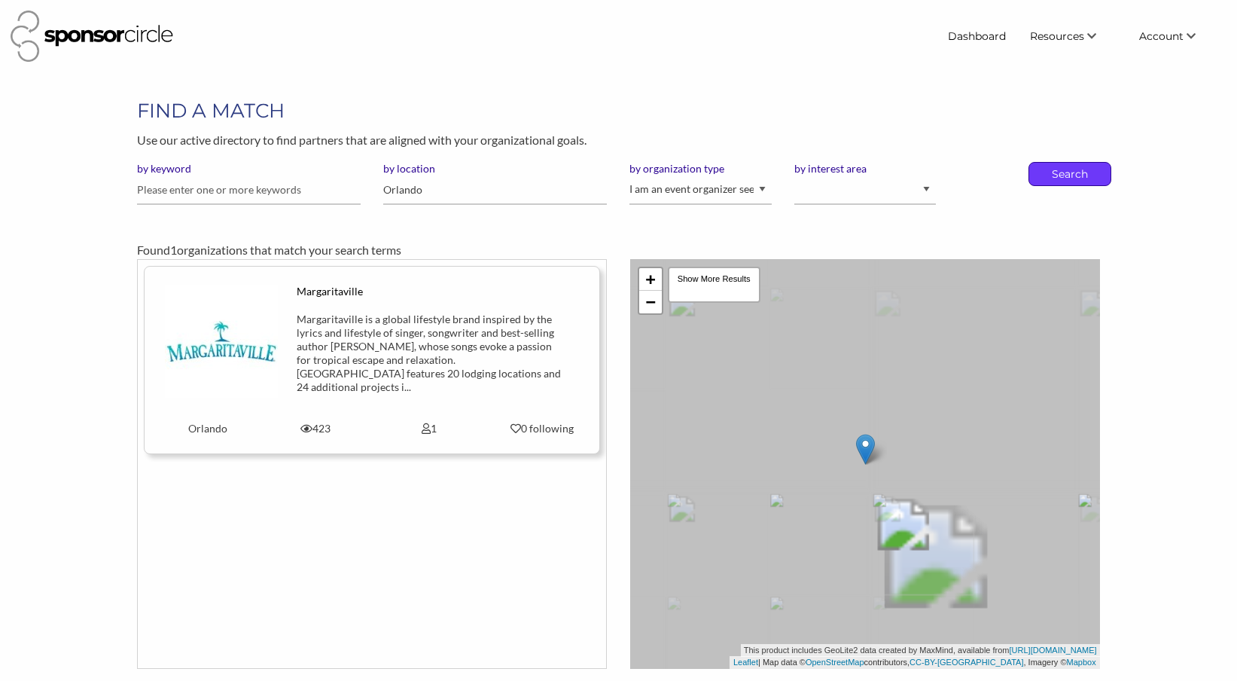
click at [1077, 181] on p "Search" at bounding box center [1070, 174] width 50 height 23
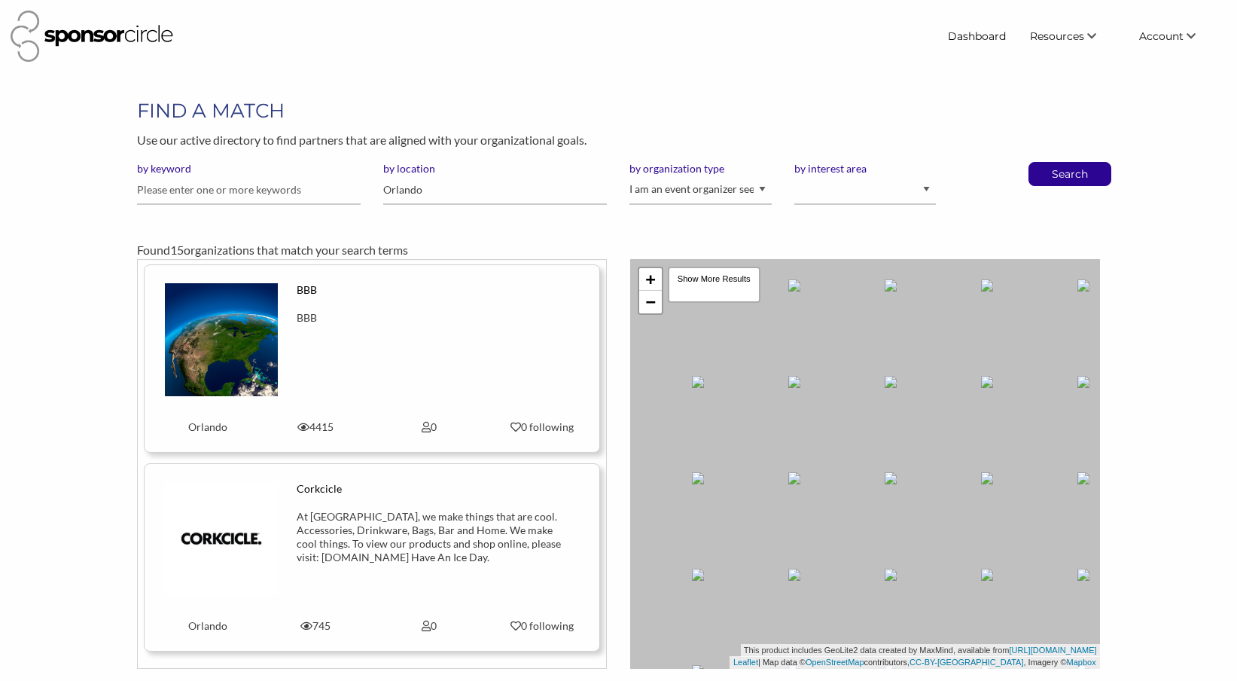
scroll to position [2580, 0]
click at [239, 532] on img at bounding box center [221, 538] width 113 height 113
click at [979, 28] on link "Dashboard" at bounding box center [977, 36] width 82 height 27
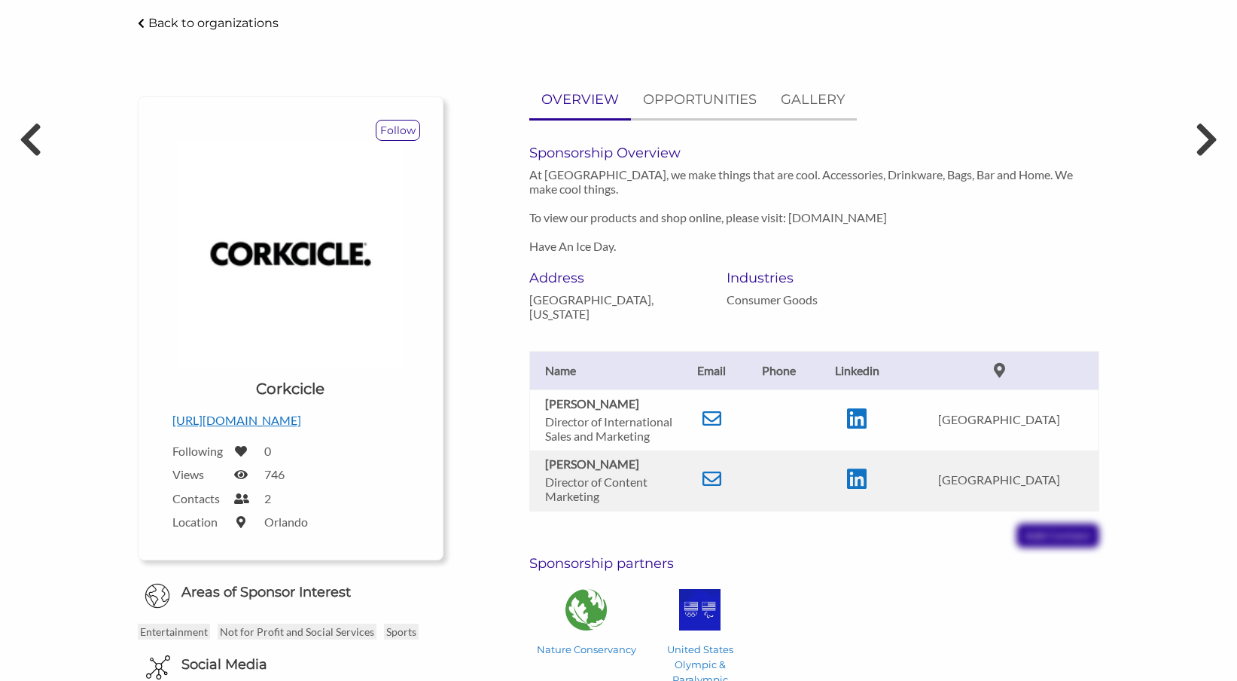
scroll to position [96, 0]
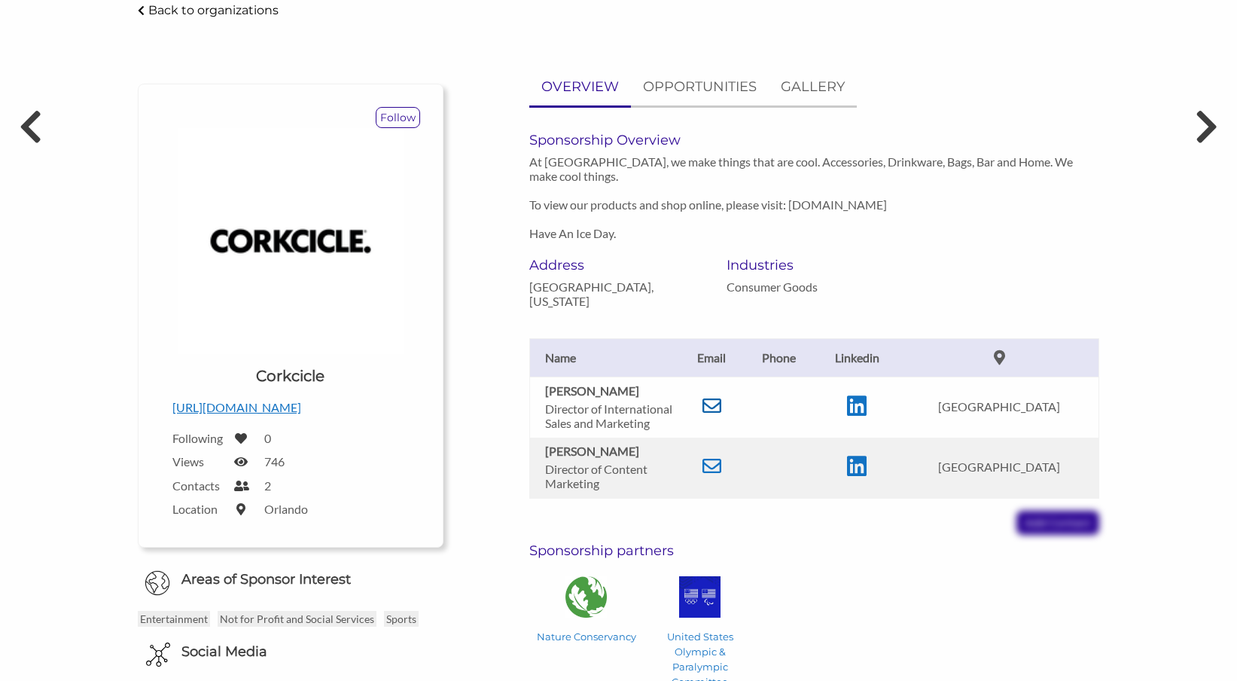
click at [715, 406] on icon at bounding box center [712, 405] width 19 height 19
click at [255, 405] on p "[URL][DOMAIN_NAME]" at bounding box center [290, 408] width 236 height 20
